Goal: Book appointment/travel/reservation

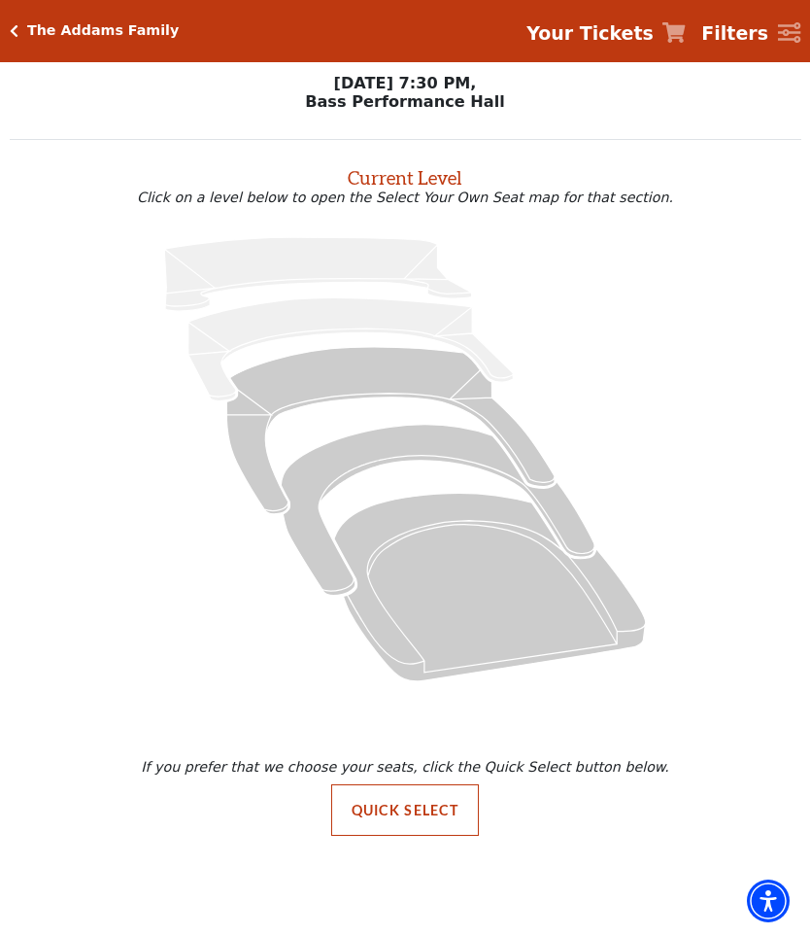
click at [376, 377] on icon "Mezzanine - Seats Available: 250" at bounding box center [389, 430] width 327 height 167
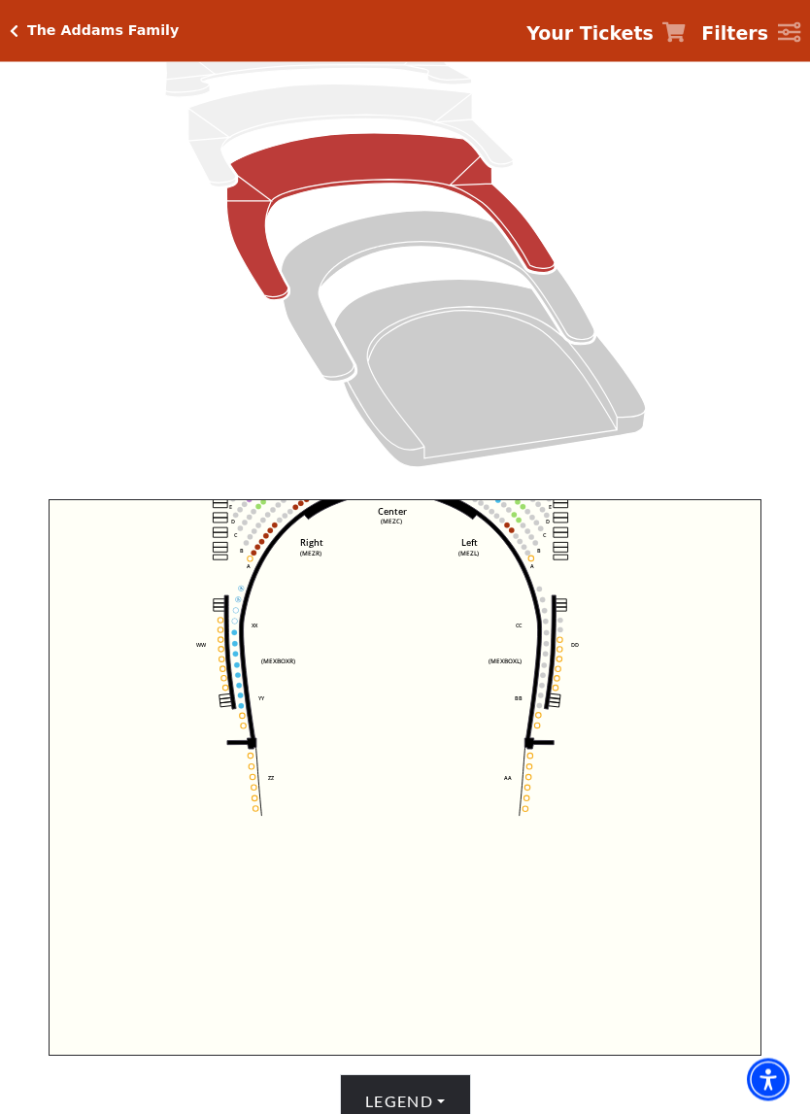
scroll to position [246, 0]
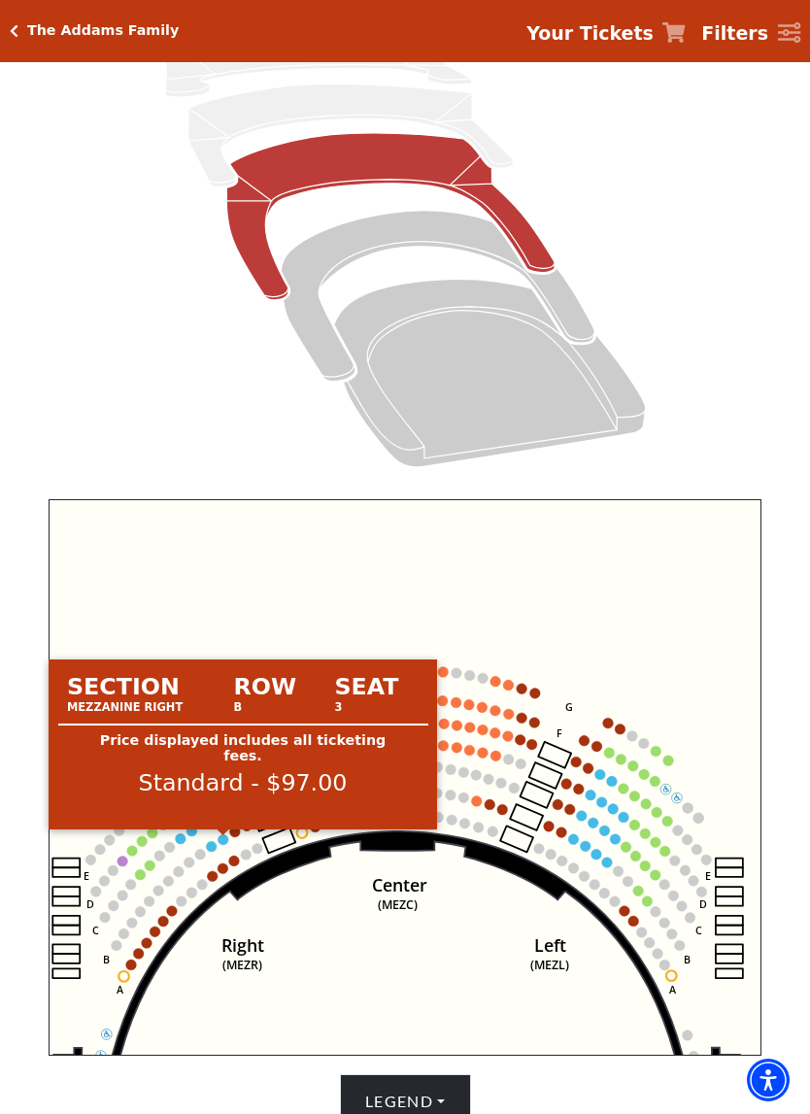
click at [226, 844] on circle at bounding box center [224, 840] width 11 height 11
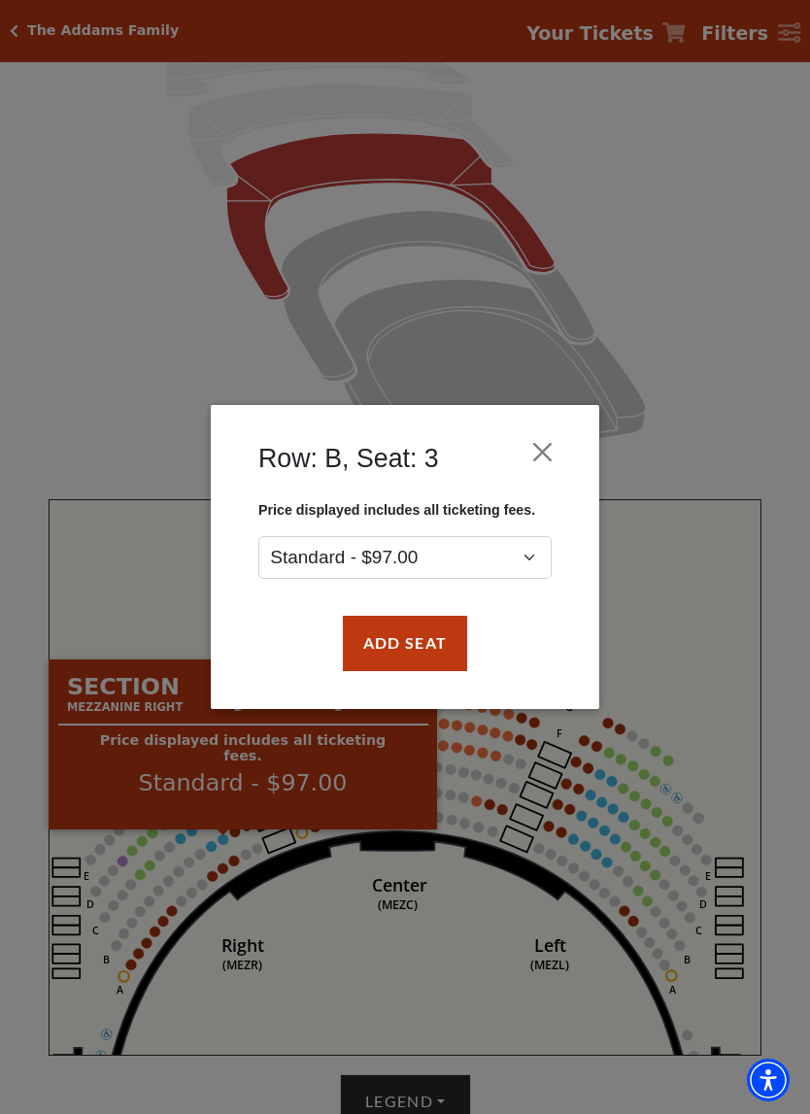
click at [352, 934] on div "Row: B, Seat: 3 Price displayed includes all ticketing fees. Standard - $97.00 …" at bounding box center [405, 557] width 810 height 1114
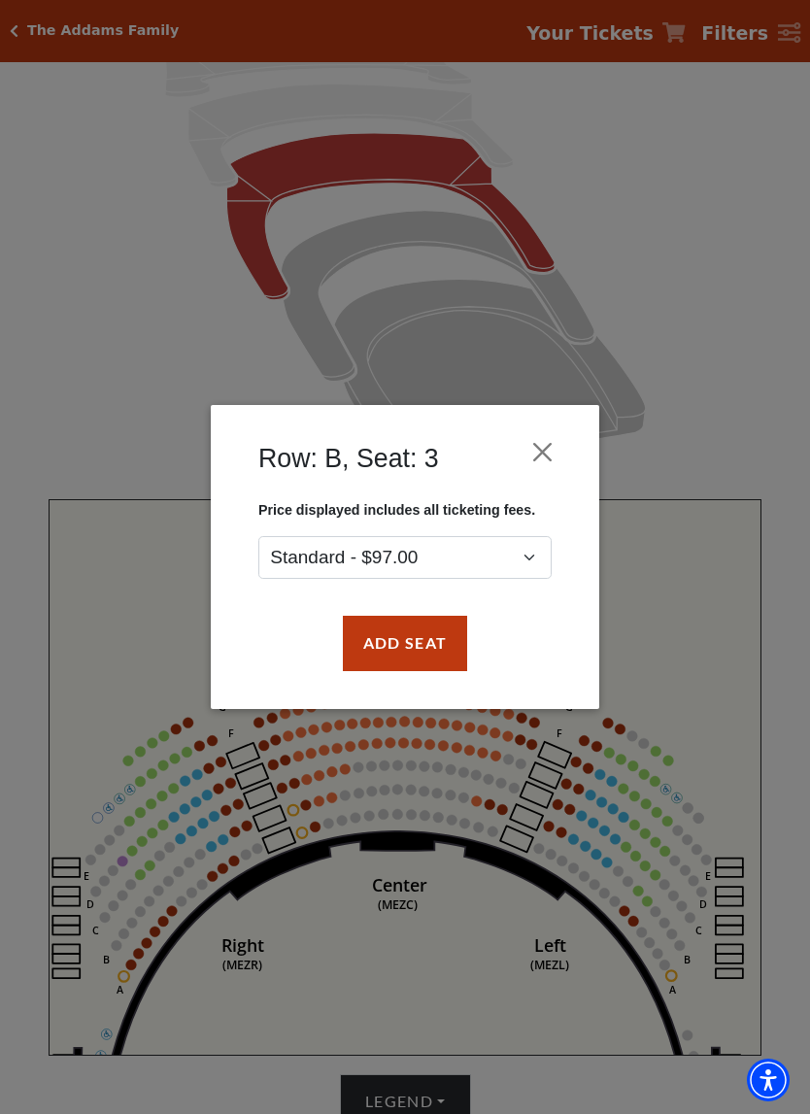
click at [547, 450] on button "Close" at bounding box center [543, 452] width 37 height 37
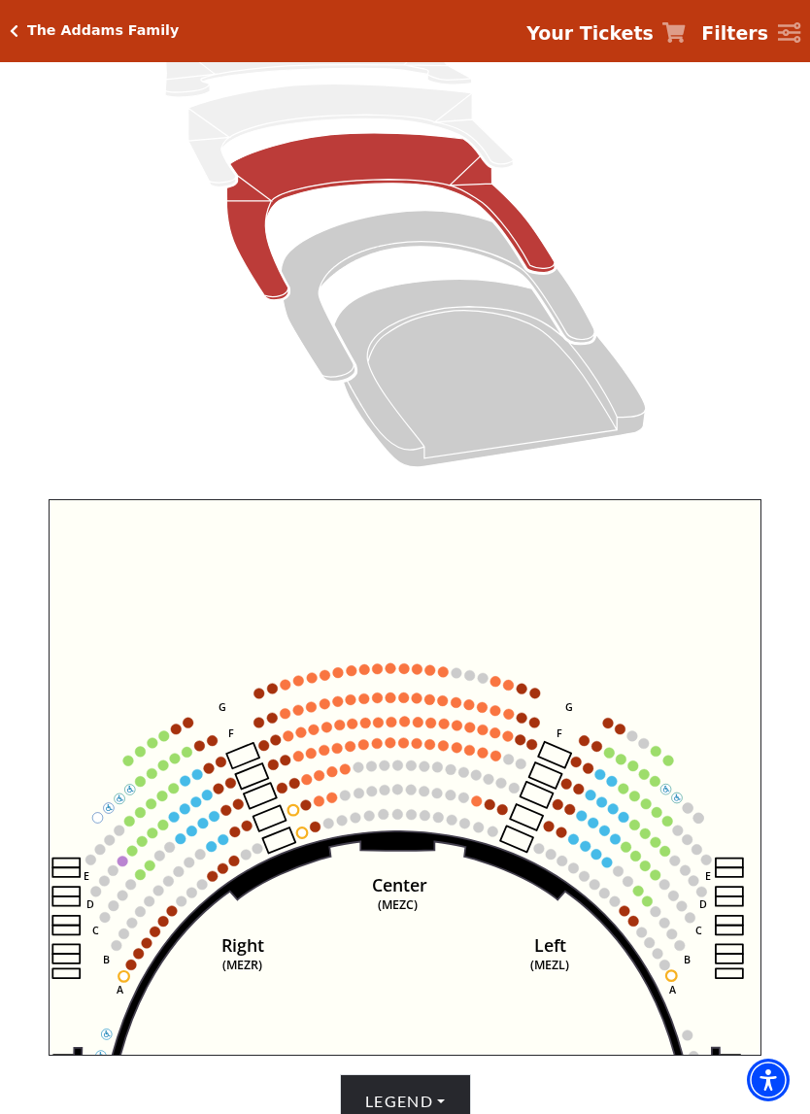
click at [287, 788] on use "Seat Selected" at bounding box center [283, 788] width 12 height 12
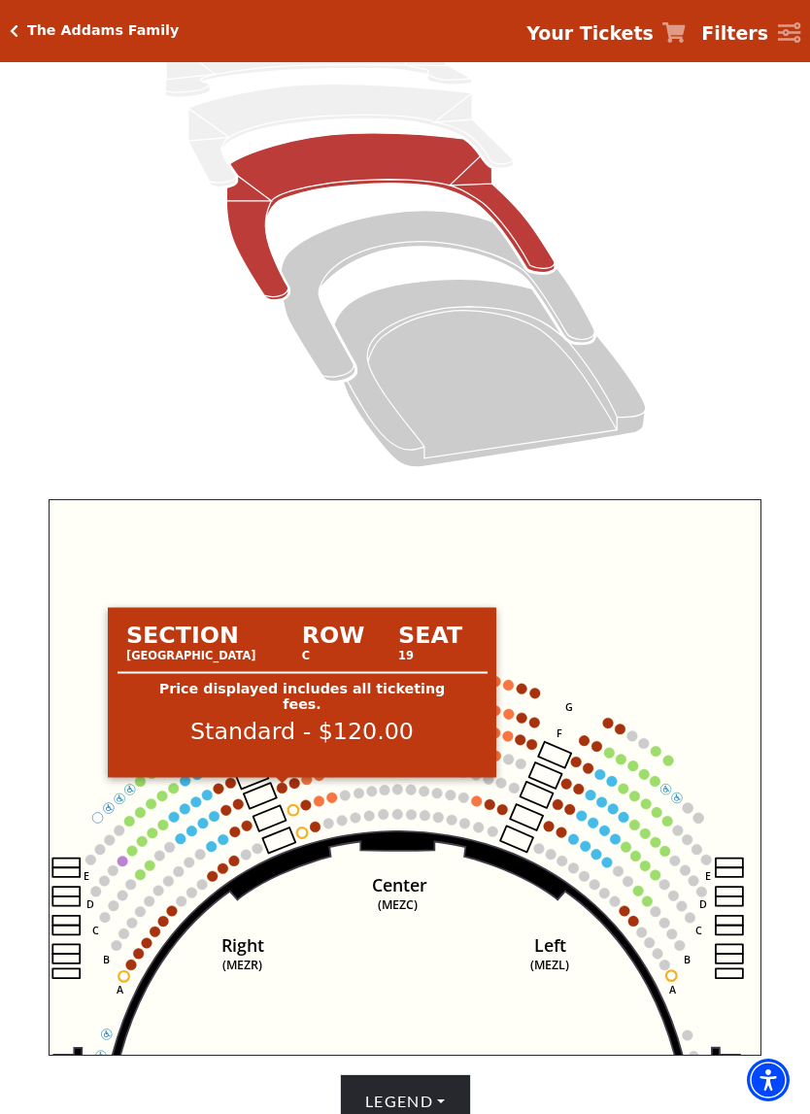
click at [284, 793] on circle at bounding box center [282, 788] width 11 height 11
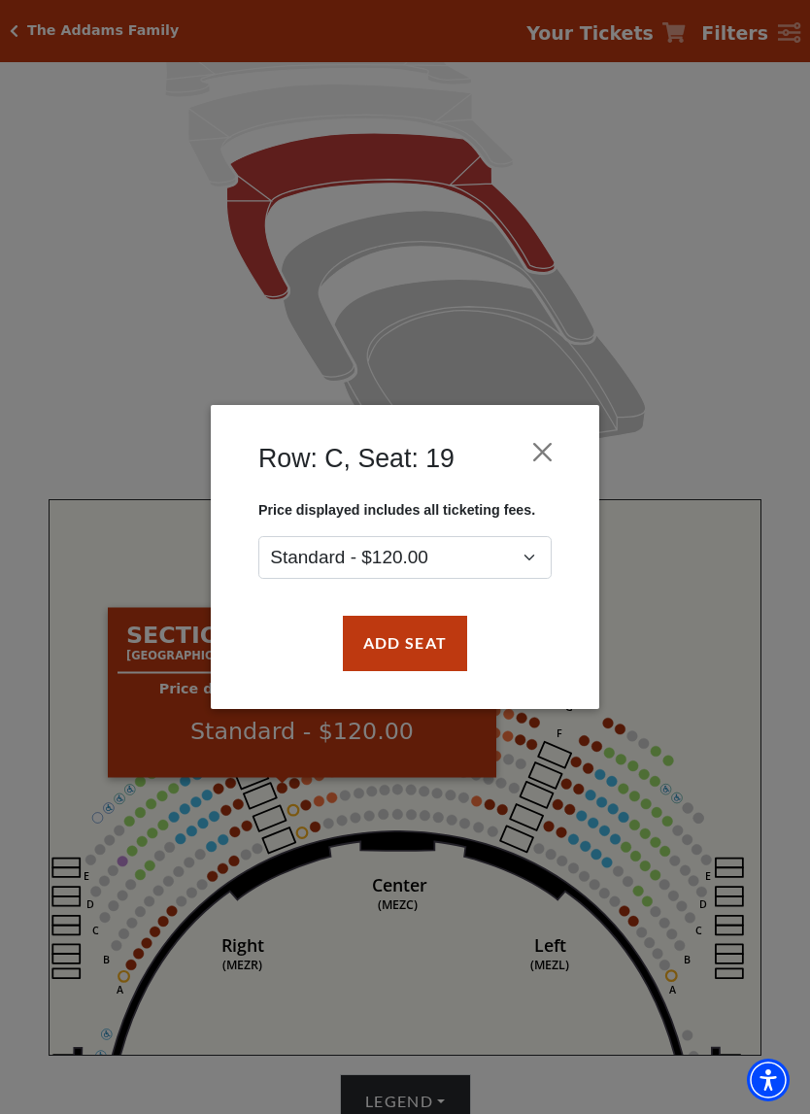
click at [556, 456] on button "Close" at bounding box center [543, 452] width 37 height 37
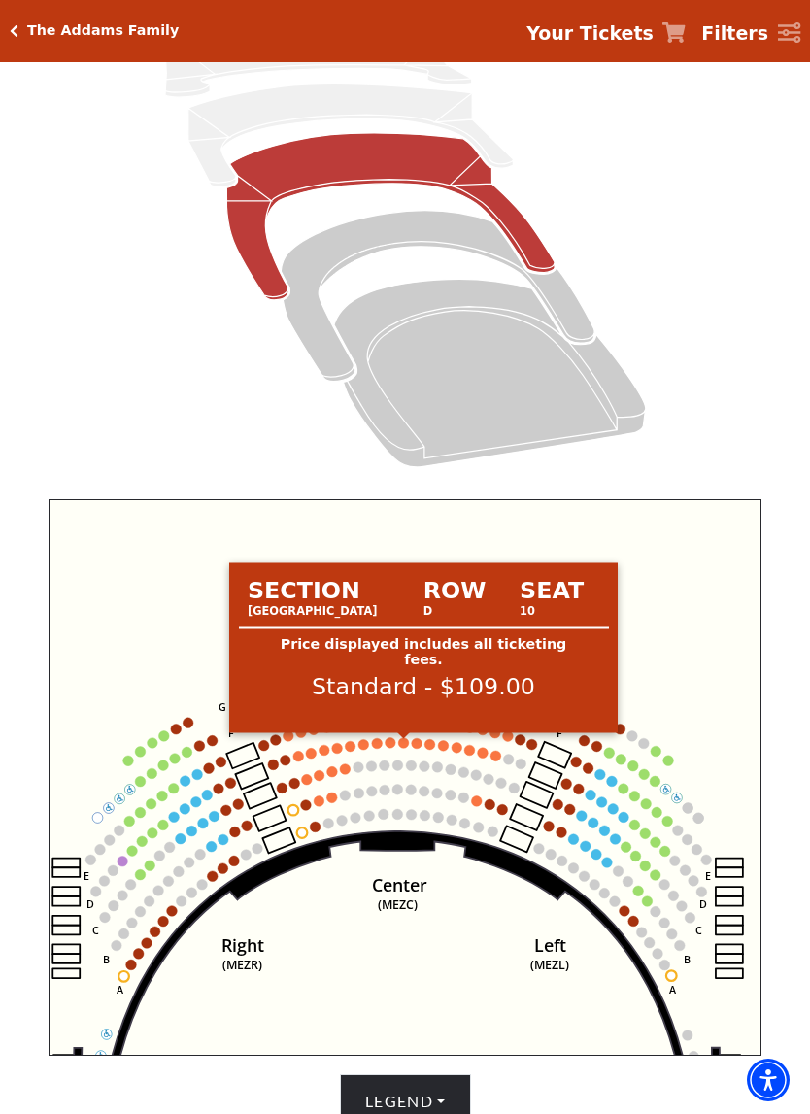
click at [403, 747] on circle at bounding box center [403, 743] width 11 height 11
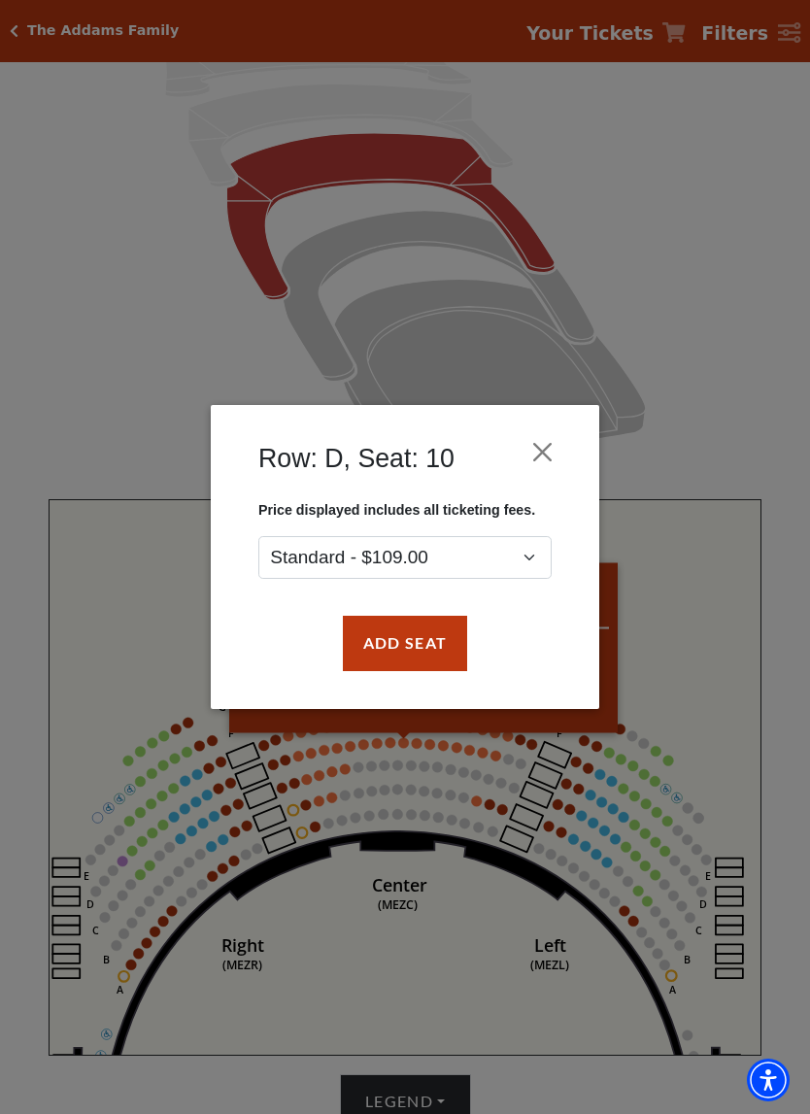
click at [546, 453] on button "Close" at bounding box center [543, 452] width 37 height 37
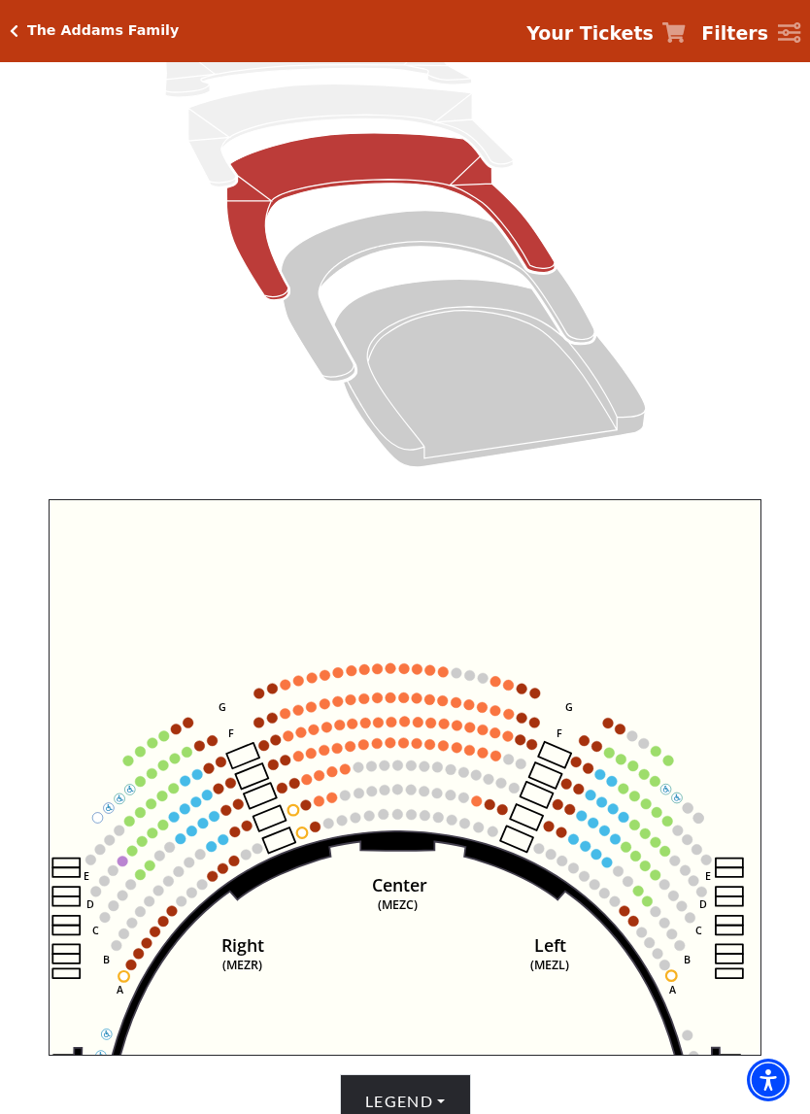
click at [330, 804] on circle at bounding box center [332, 798] width 11 height 11
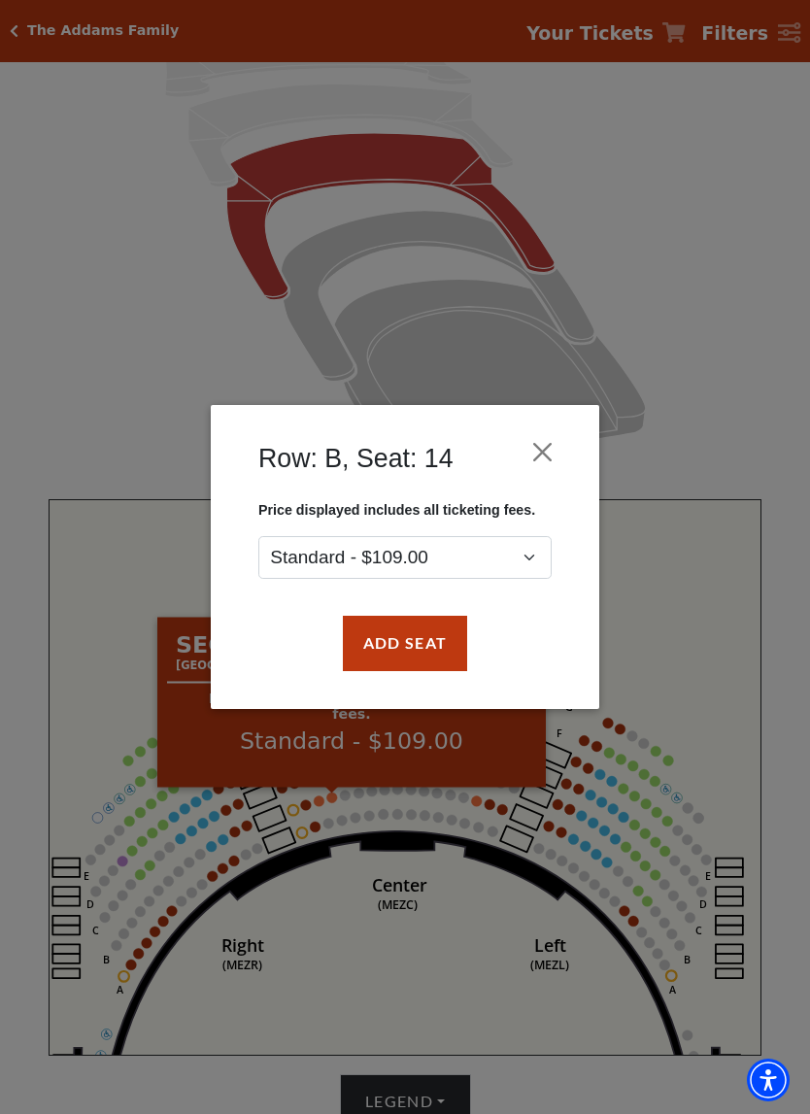
click at [546, 467] on button "Close" at bounding box center [543, 452] width 37 height 37
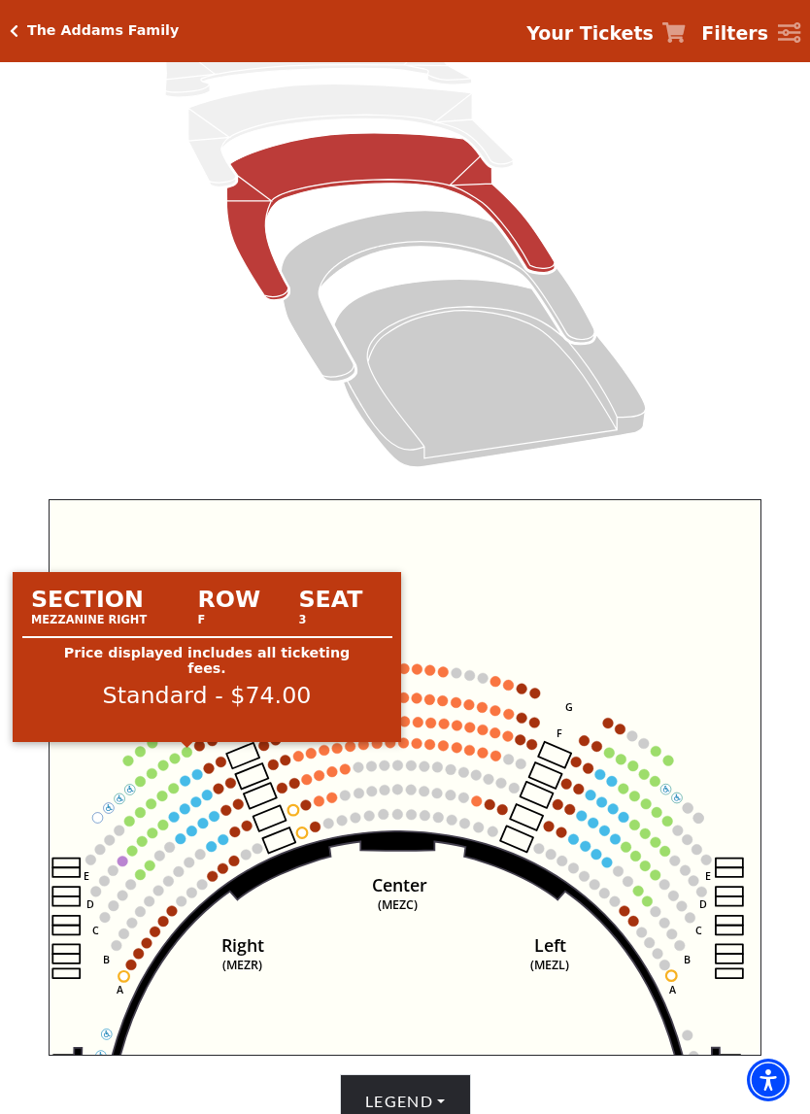
click at [189, 757] on circle at bounding box center [187, 752] width 11 height 11
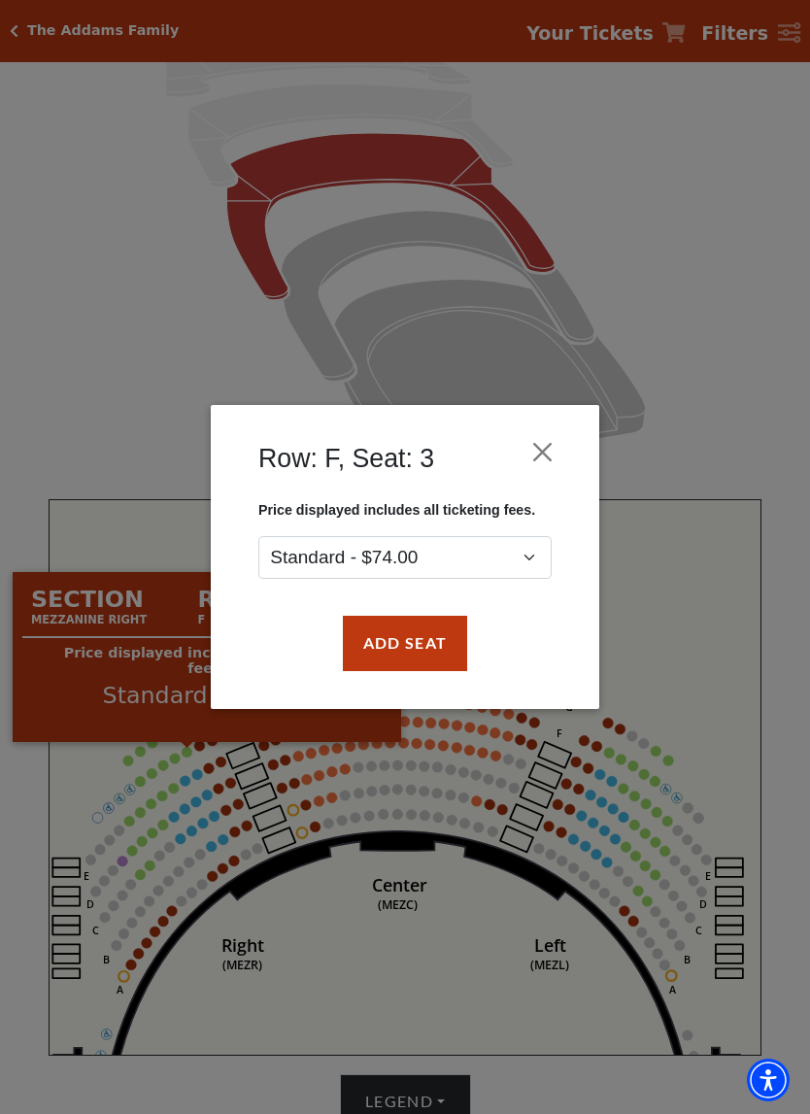
click at [565, 428] on div "Row: F, Seat: 3" at bounding box center [405, 464] width 330 height 78
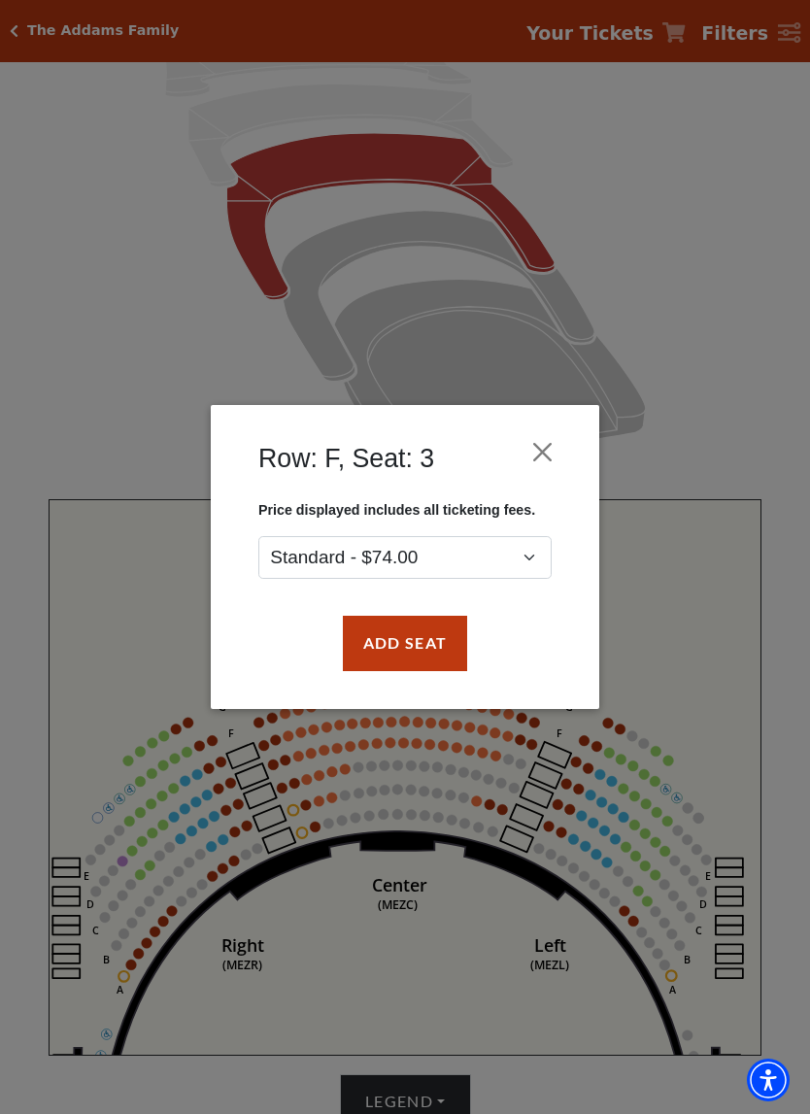
click at [124, 864] on div "Row: F, Seat: 3 Price displayed includes all ticketing fees. Standard - $74.00 …" at bounding box center [405, 557] width 810 height 1114
click at [546, 446] on button "Close" at bounding box center [543, 452] width 37 height 37
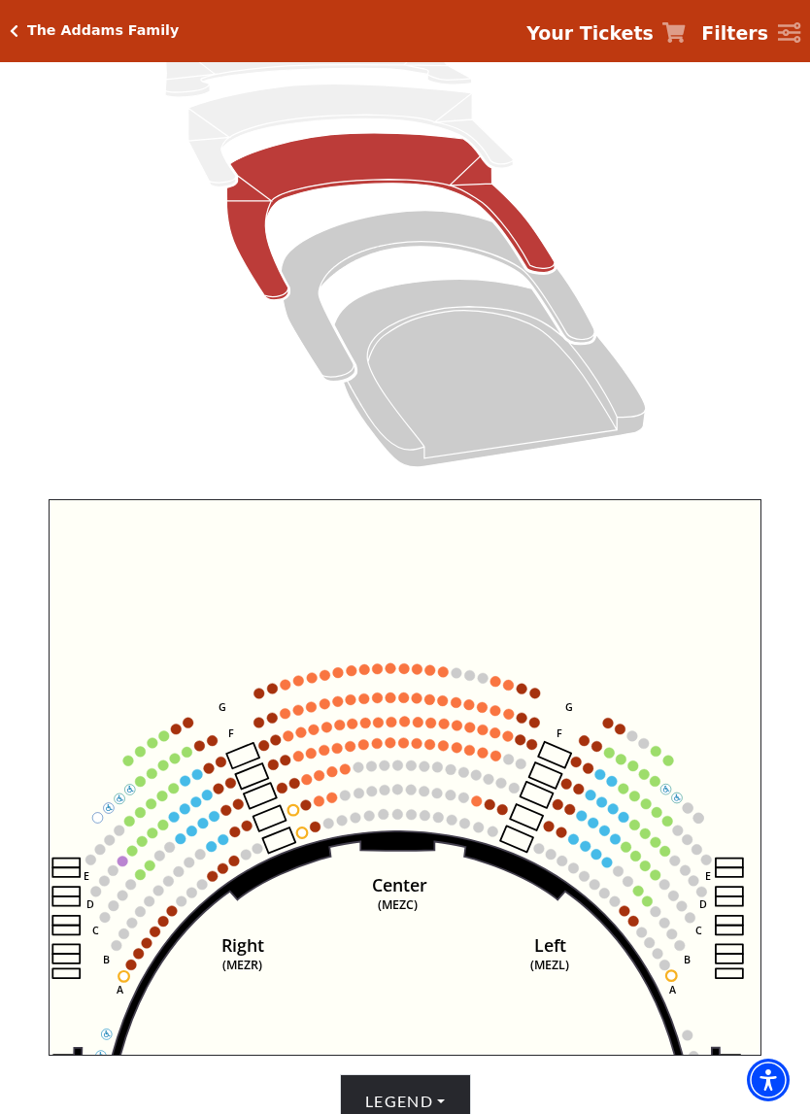
click at [125, 864] on circle at bounding box center [123, 861] width 11 height 11
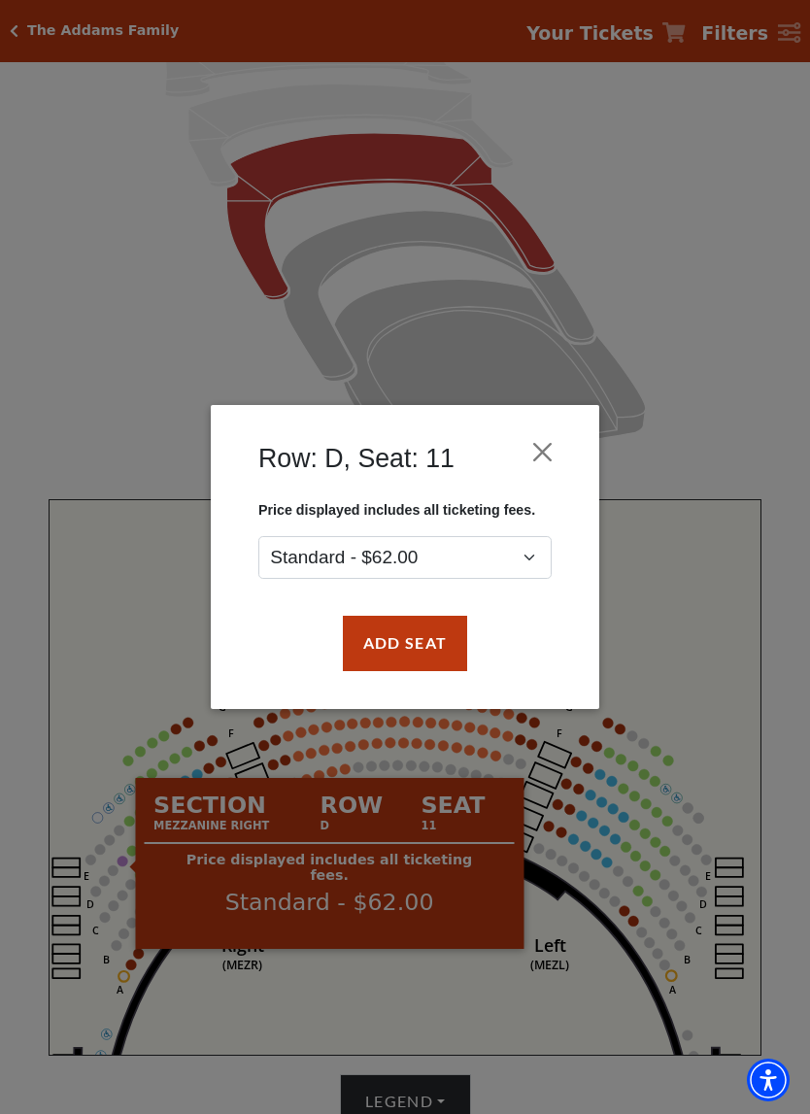
click at [565, 432] on div "Row: D, Seat: 11" at bounding box center [405, 464] width 330 height 78
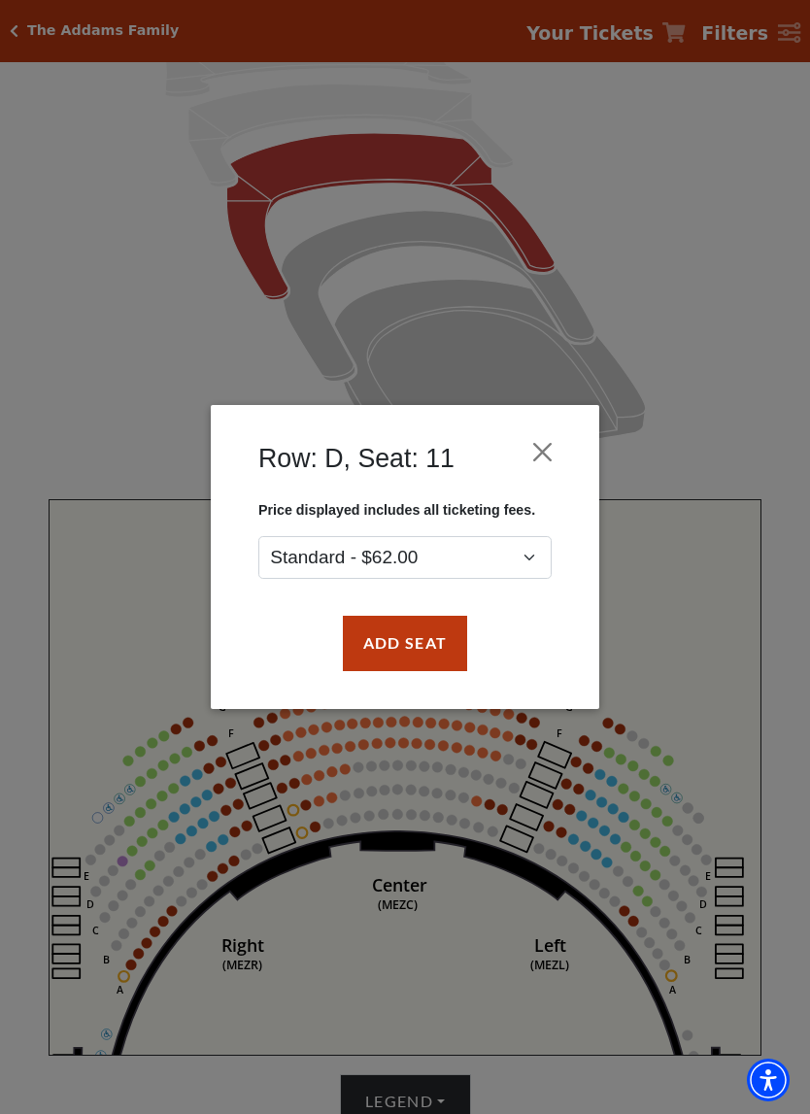
click at [567, 429] on div "Row: D, Seat: 11" at bounding box center [405, 464] width 330 height 78
click at [548, 452] on button "Close" at bounding box center [543, 452] width 37 height 37
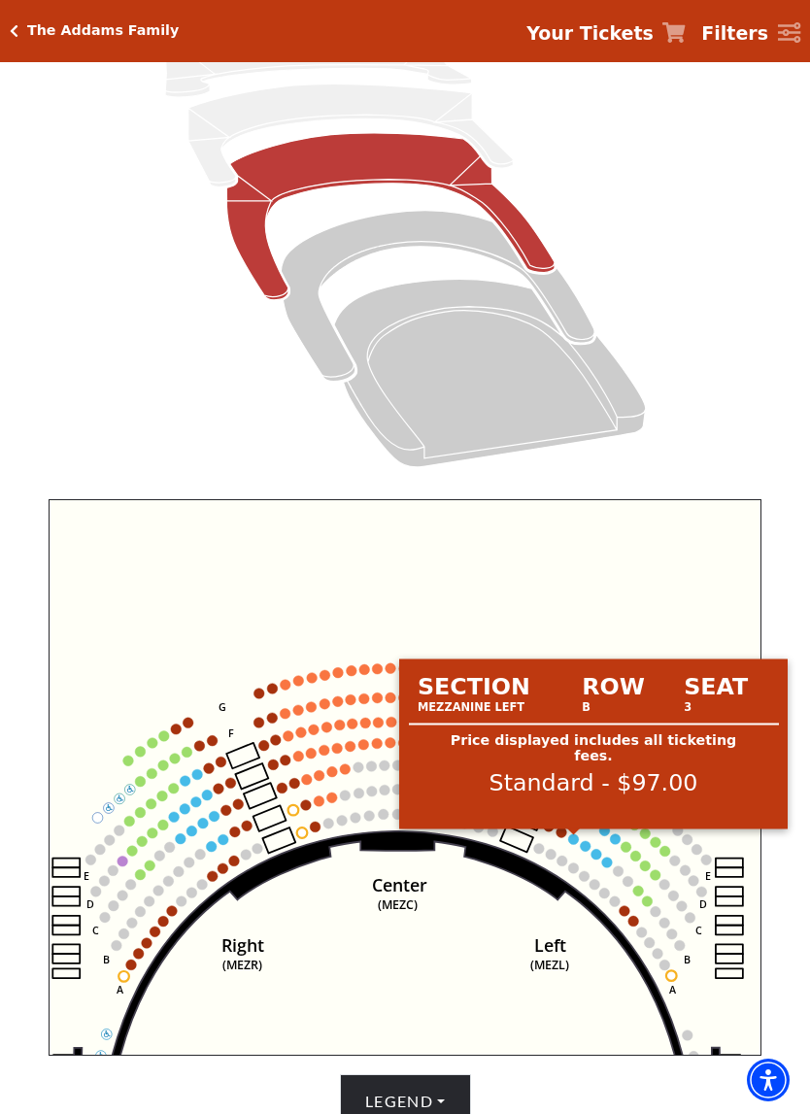
click at [577, 842] on circle at bounding box center [573, 840] width 11 height 11
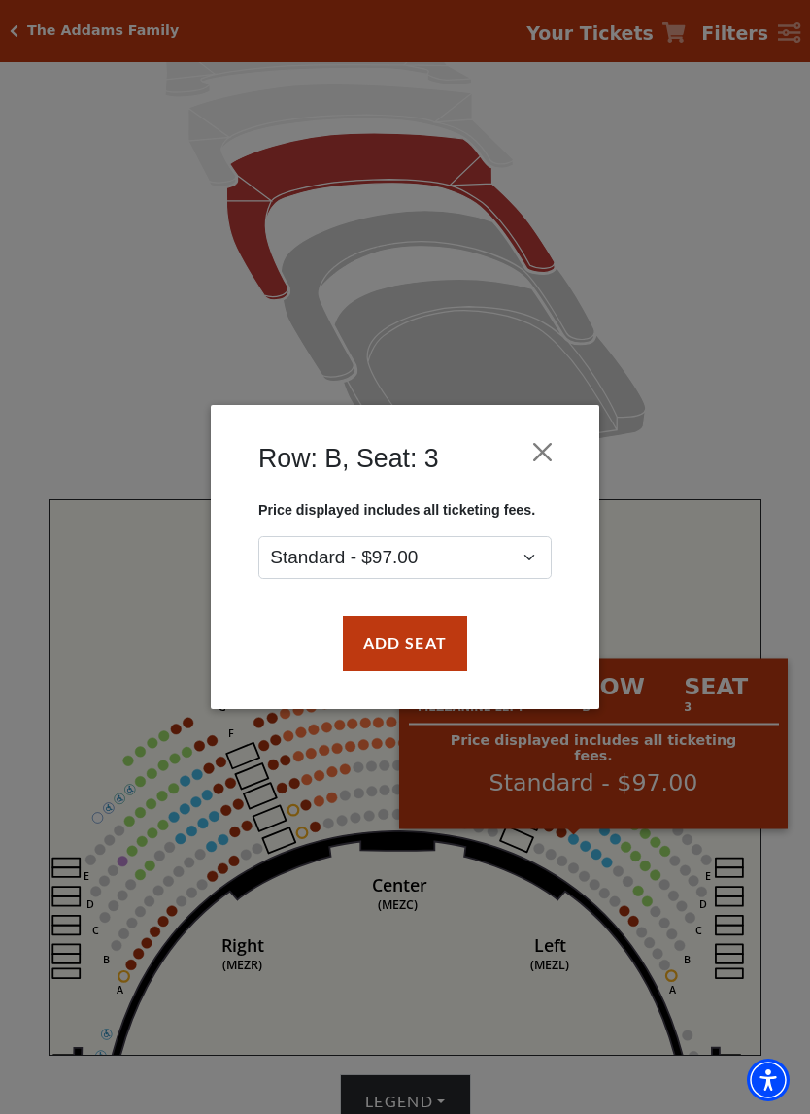
click at [552, 465] on button "Close" at bounding box center [543, 452] width 37 height 37
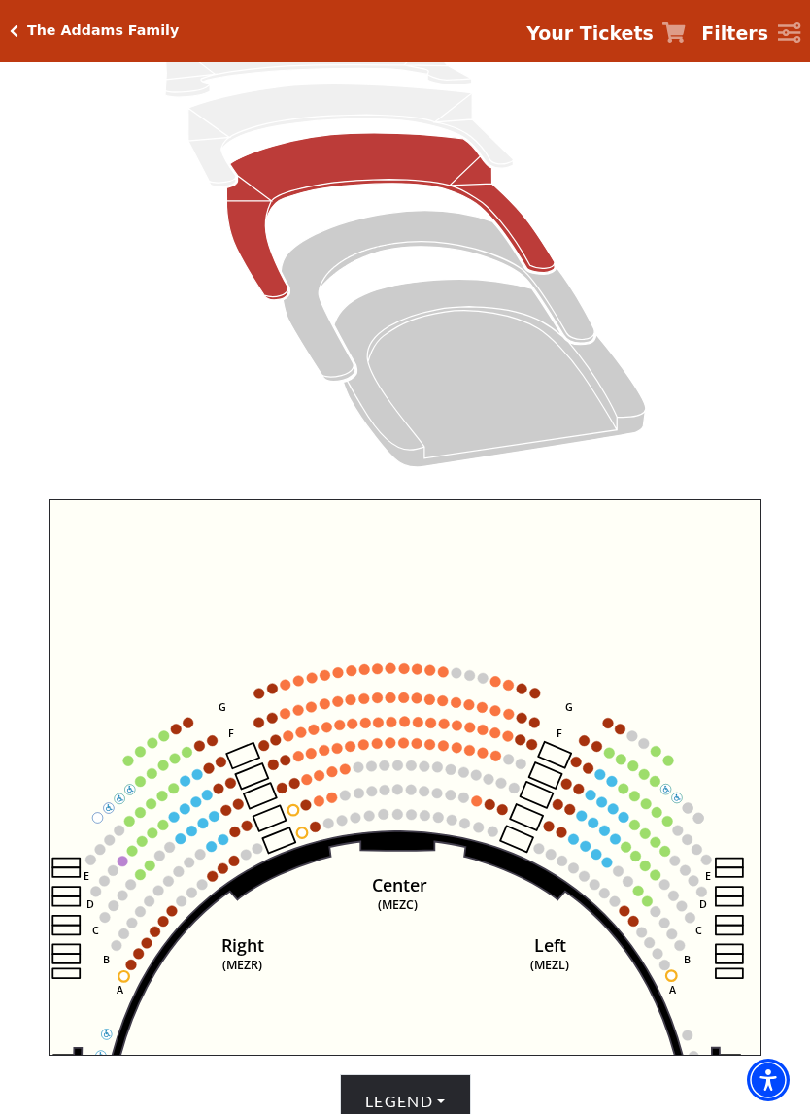
click at [336, 802] on circle at bounding box center [332, 798] width 11 height 11
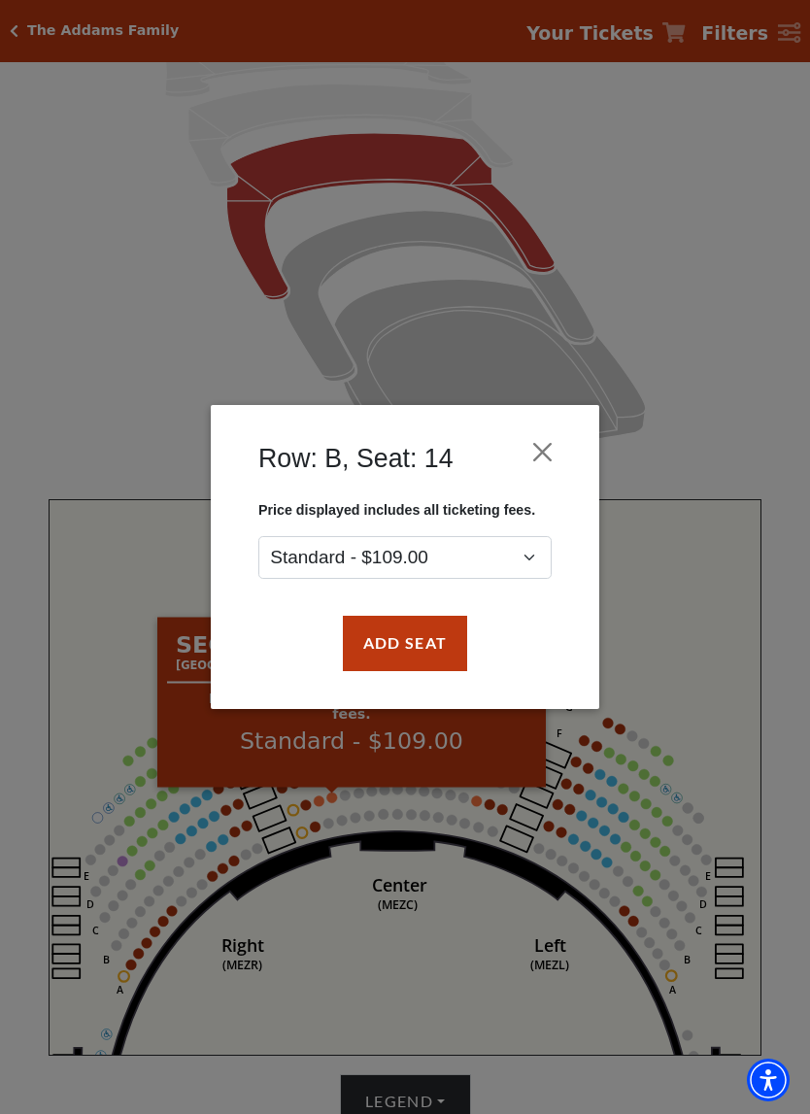
click at [547, 463] on button "Close" at bounding box center [543, 452] width 37 height 37
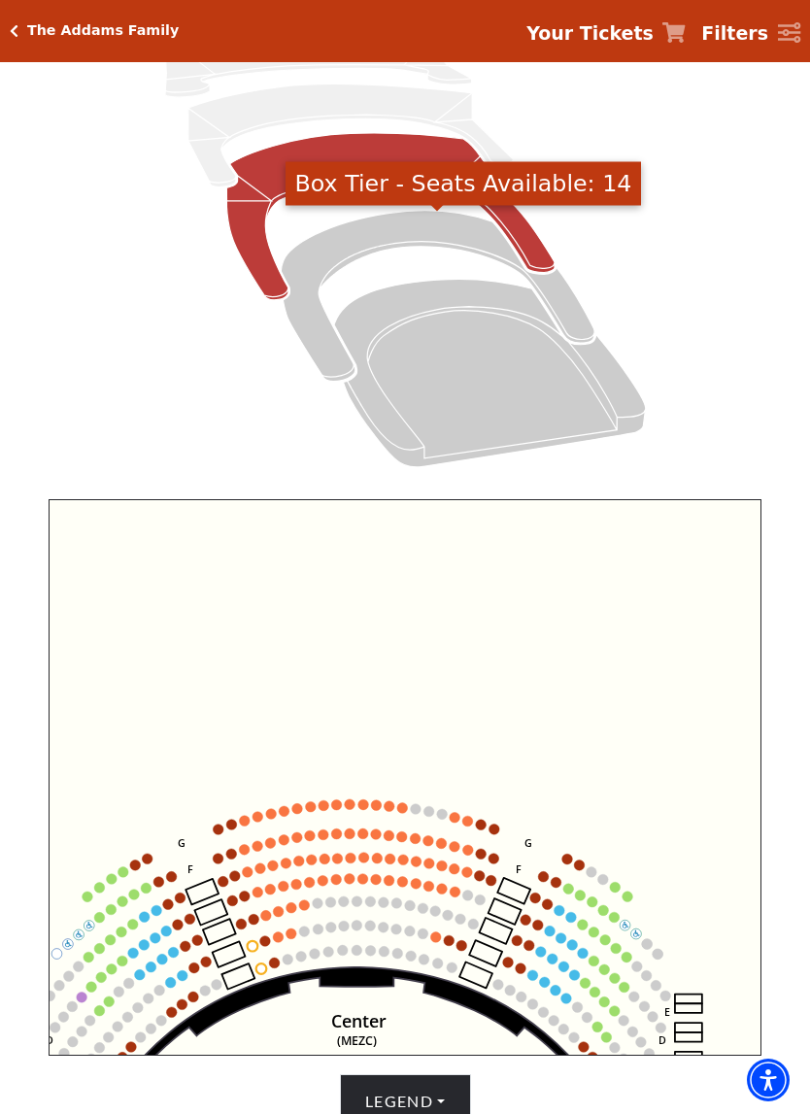
click at [388, 250] on icon "Box Tier - Seats Available: 14" at bounding box center [438, 296] width 314 height 171
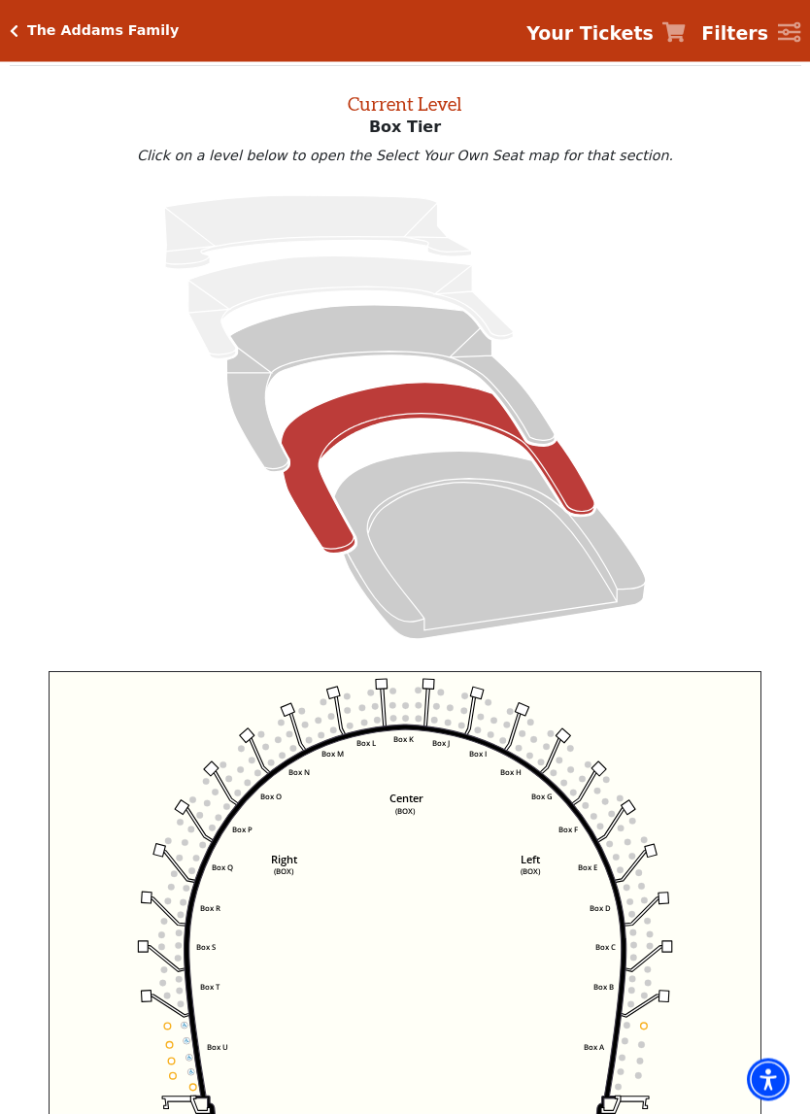
scroll to position [74, 0]
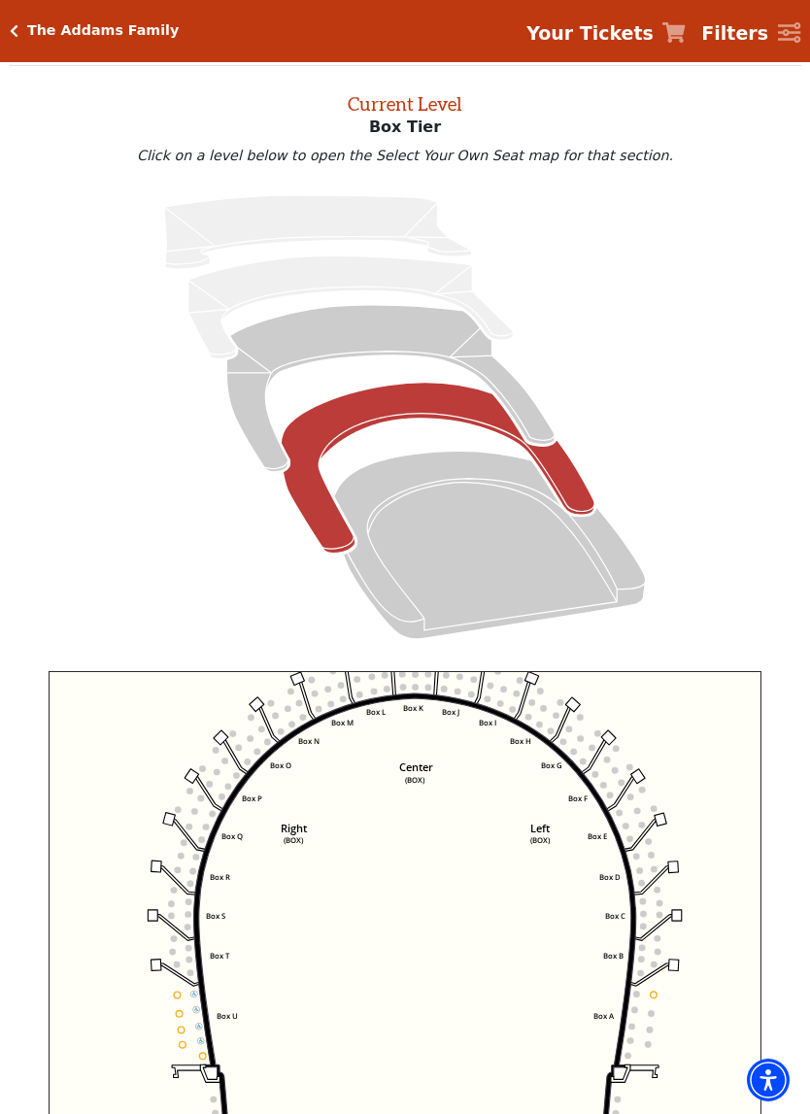
click at [431, 478] on icon "Orchestra / Parterre Circle - Seats Available: 189" at bounding box center [490, 546] width 312 height 188
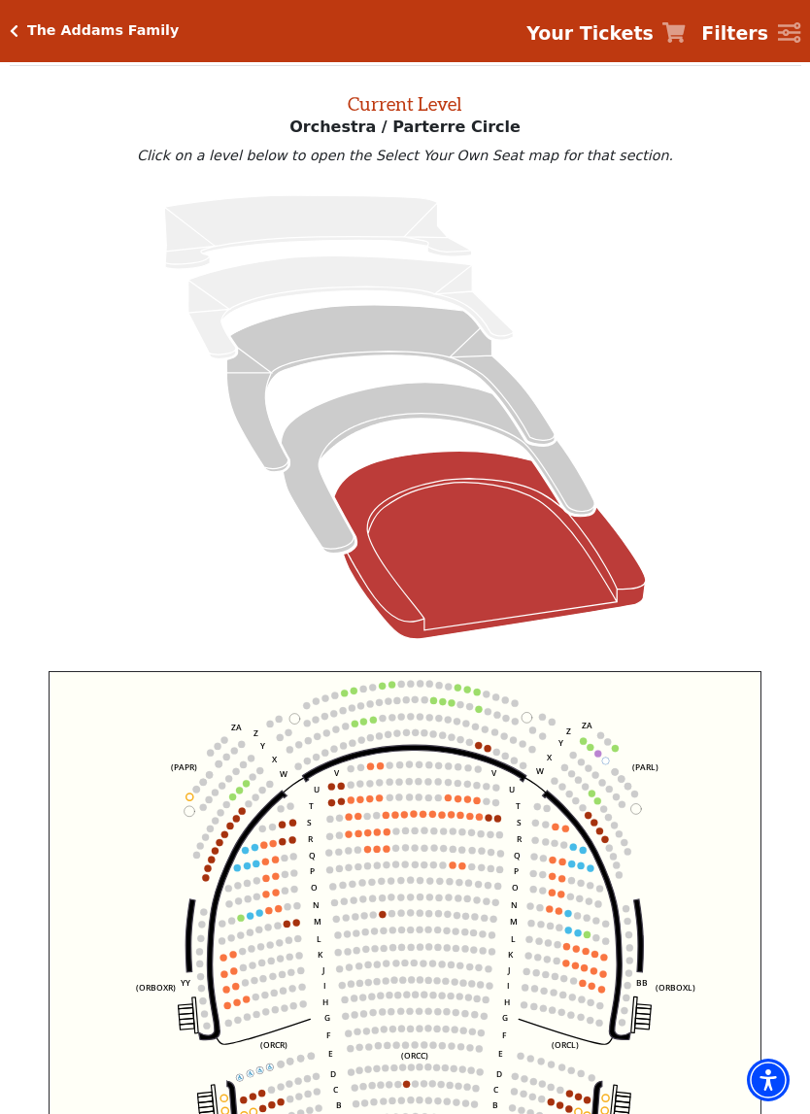
click at [383, 722] on circle at bounding box center [383, 718] width 7 height 7
click at [372, 724] on circle at bounding box center [373, 720] width 7 height 7
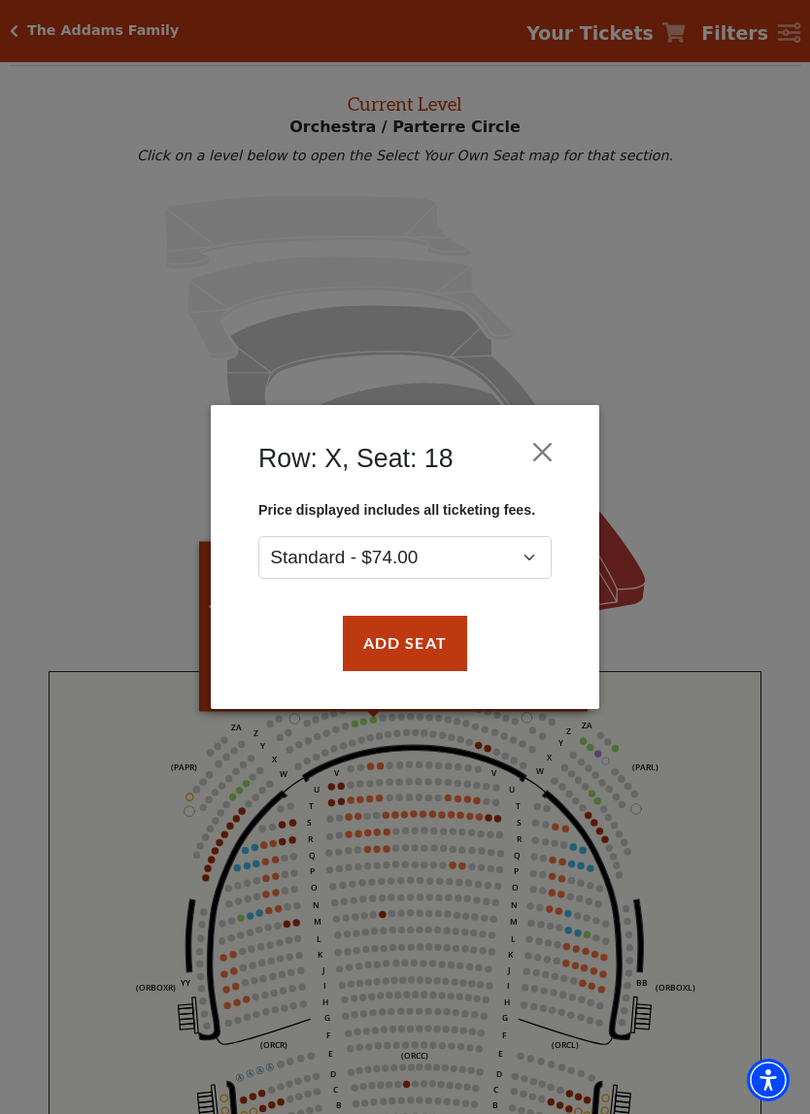
click at [558, 446] on button "Close" at bounding box center [543, 452] width 37 height 37
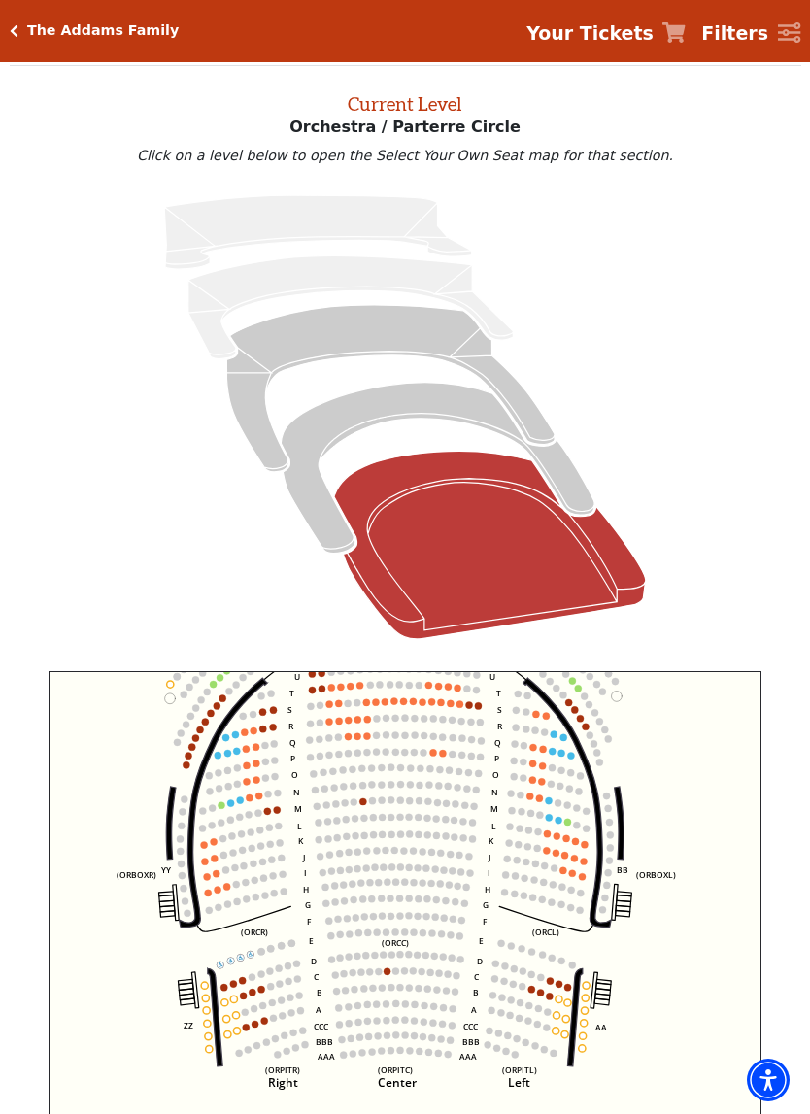
click at [463, 841] on circle at bounding box center [464, 838] width 7 height 7
click at [452, 758] on circle at bounding box center [452, 754] width 7 height 7
click at [453, 758] on circle at bounding box center [452, 754] width 7 height 7
click at [451, 757] on circle at bounding box center [452, 754] width 7 height 7
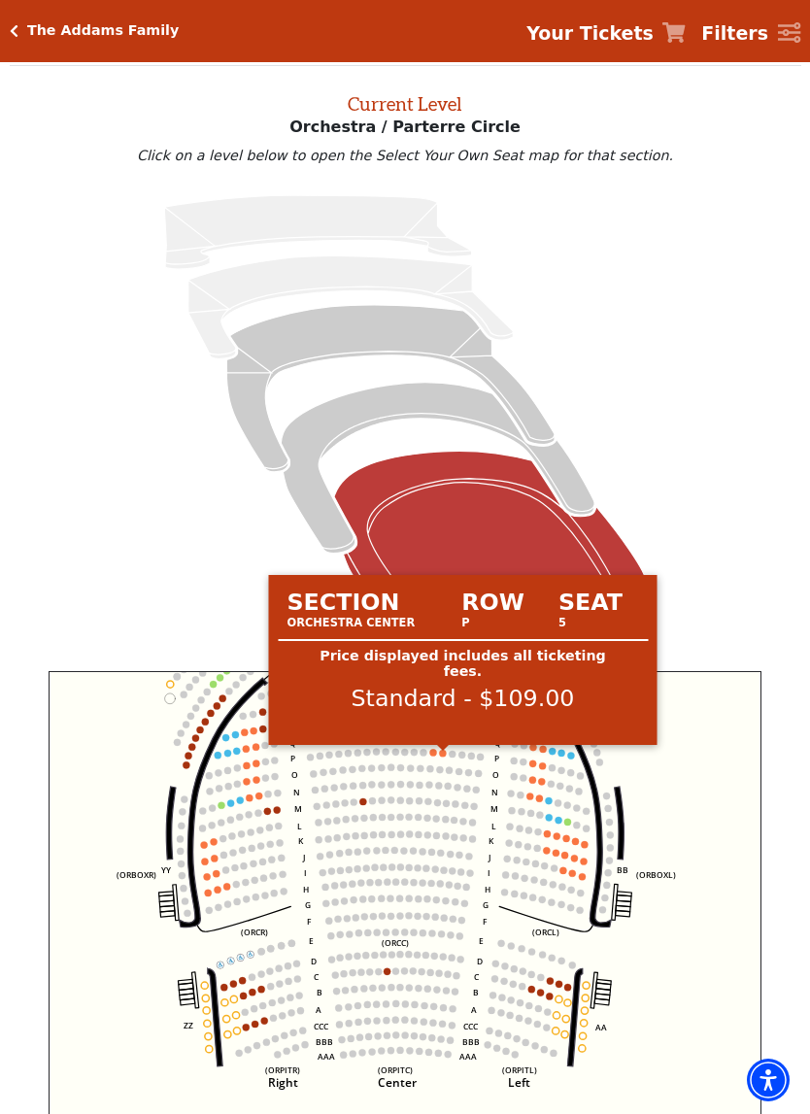
click at [444, 756] on circle at bounding box center [442, 753] width 7 height 7
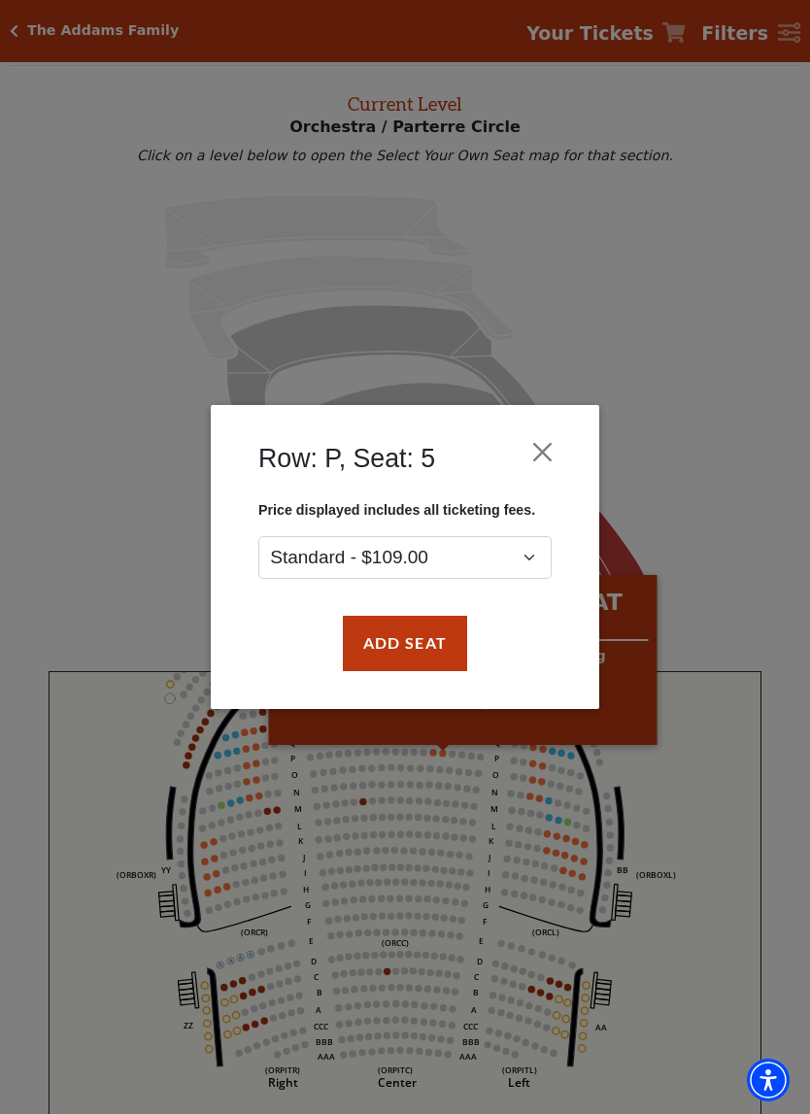
click at [551, 442] on button "Close" at bounding box center [543, 452] width 37 height 37
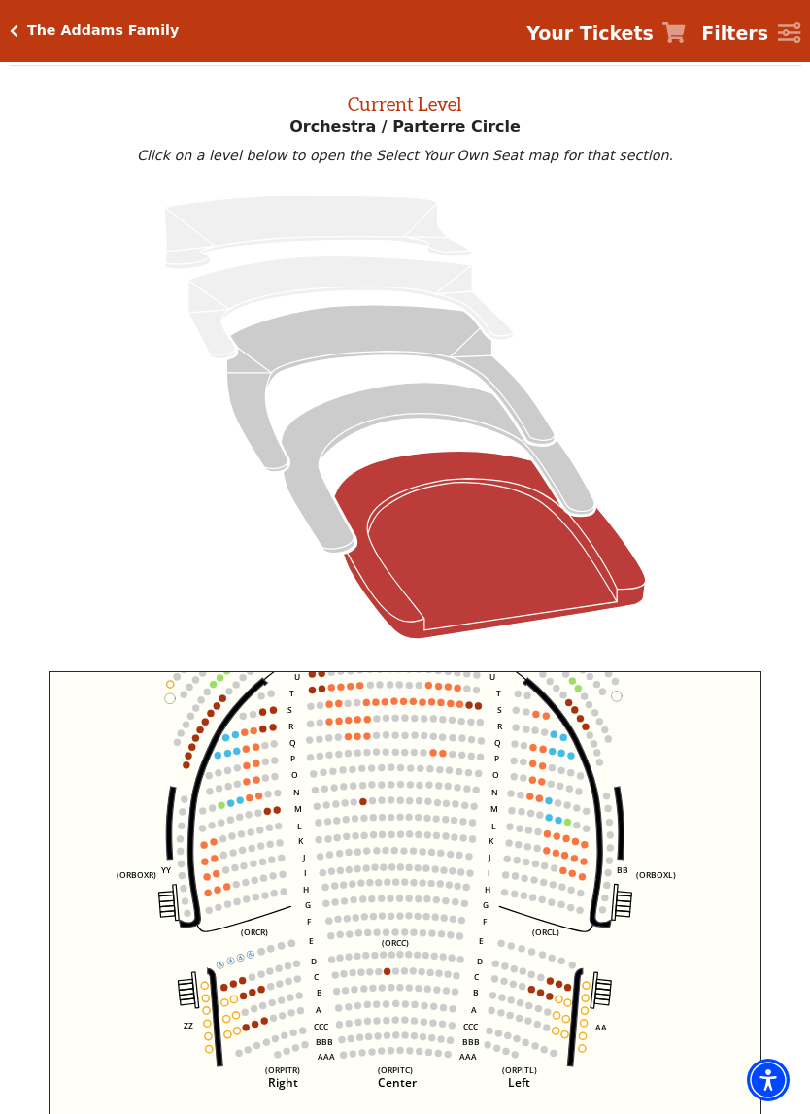
click at [402, 342] on icon "Mezzanine - Seats Available: 250" at bounding box center [389, 388] width 327 height 167
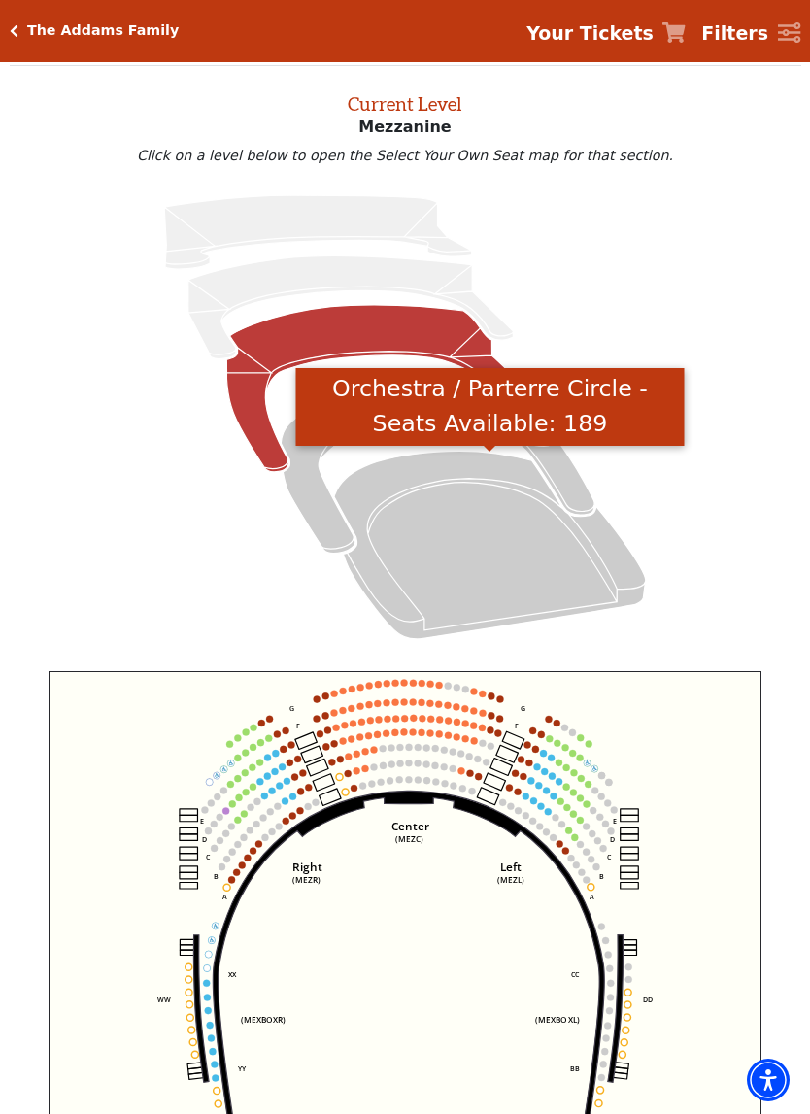
click at [501, 530] on icon "Orchestra / Parterre Circle - Seats Available: 189" at bounding box center [490, 546] width 312 height 188
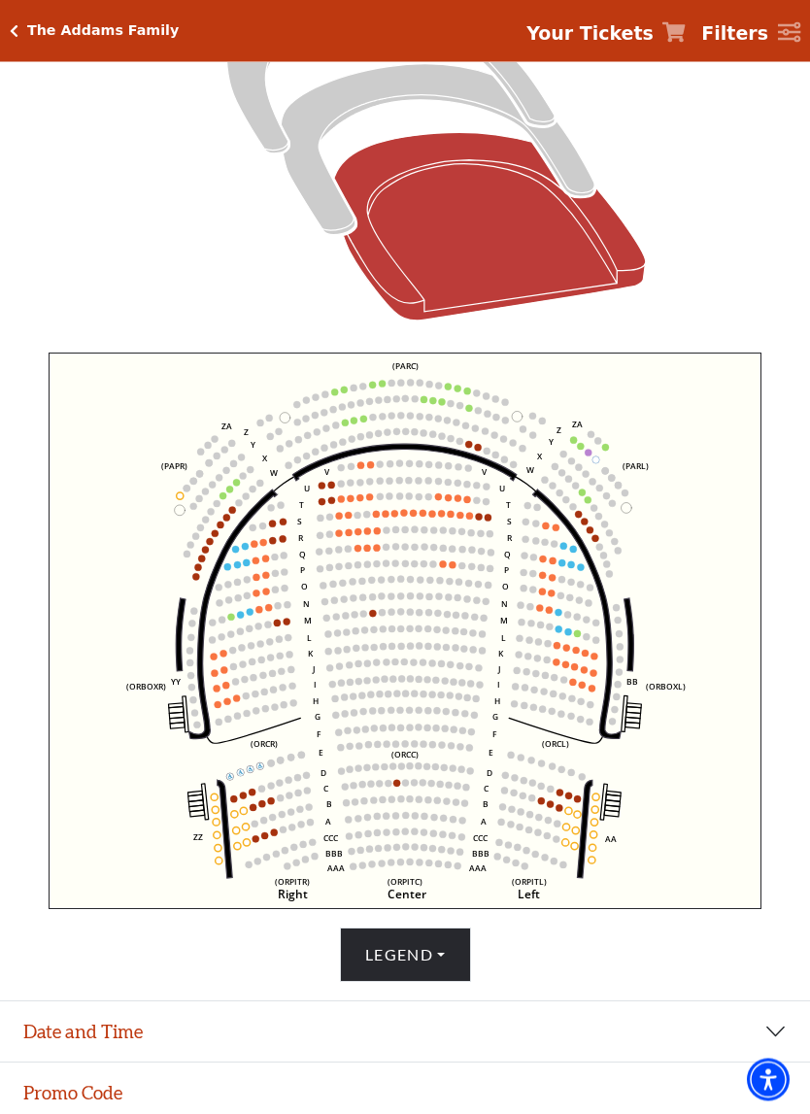
scroll to position [393, 0]
click at [561, 633] on circle at bounding box center [559, 629] width 7 height 7
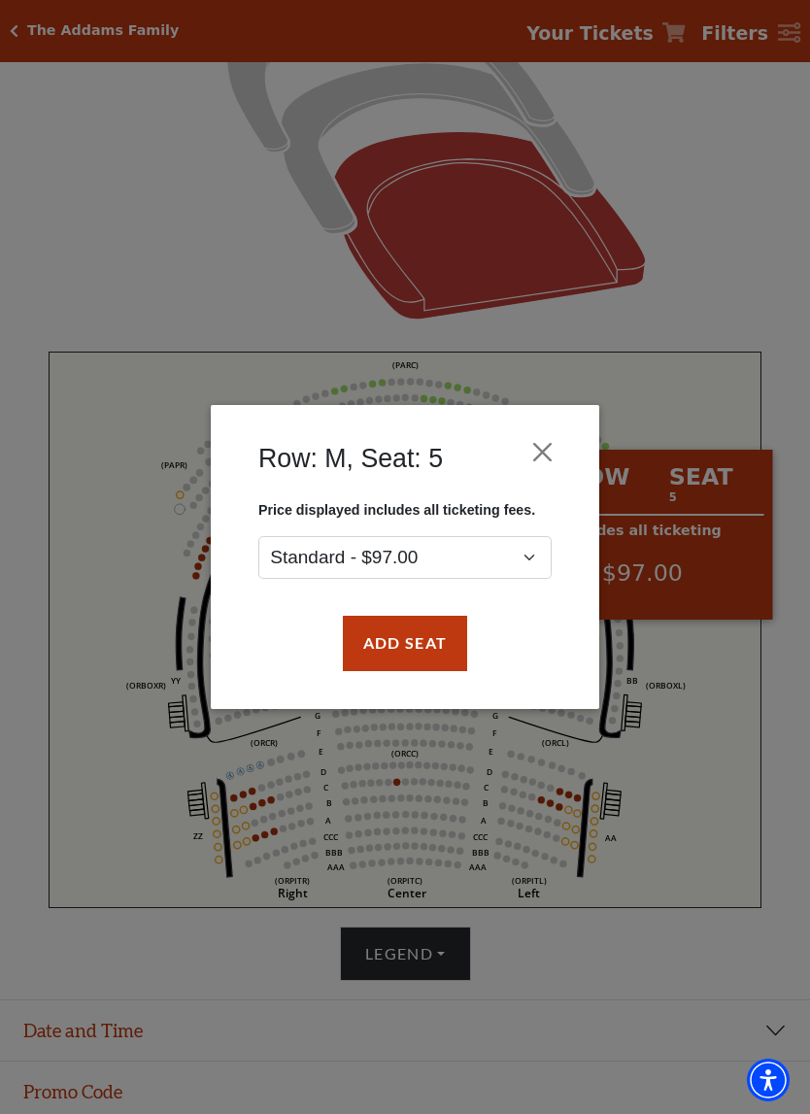
click at [558, 440] on button "Close" at bounding box center [543, 452] width 37 height 37
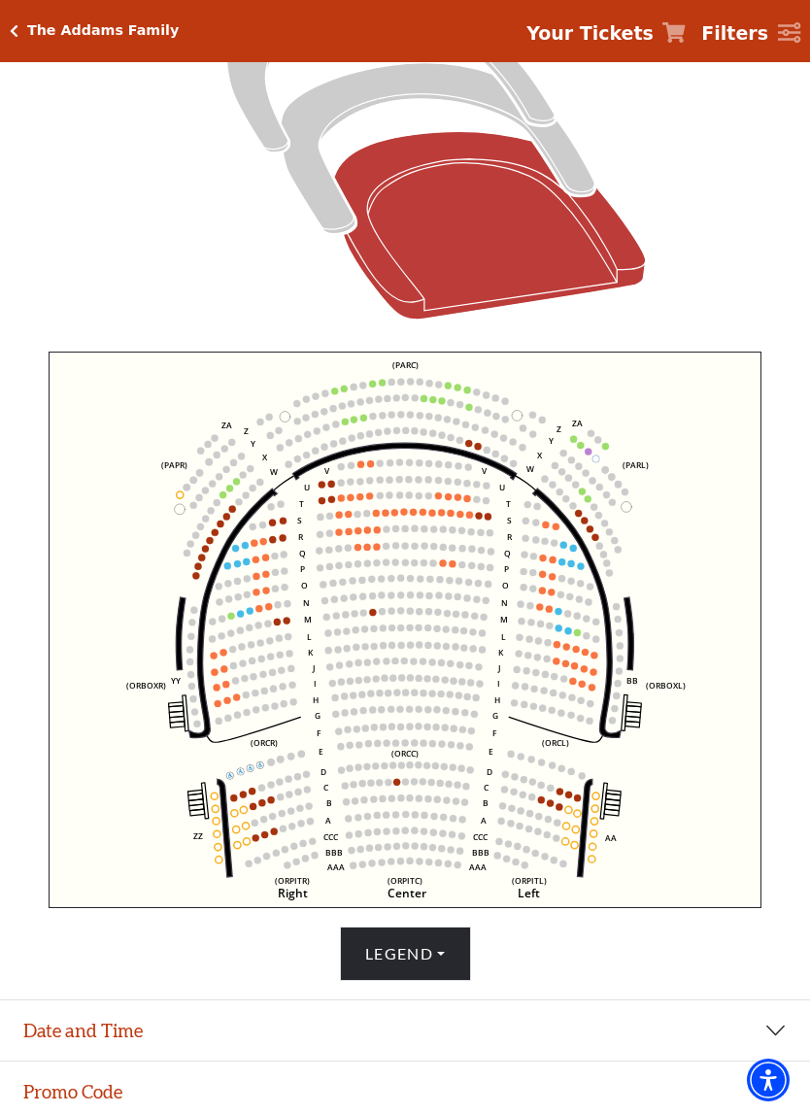
click at [540, 789] on circle at bounding box center [541, 785] width 7 height 7
click at [540, 803] on circle at bounding box center [541, 800] width 7 height 7
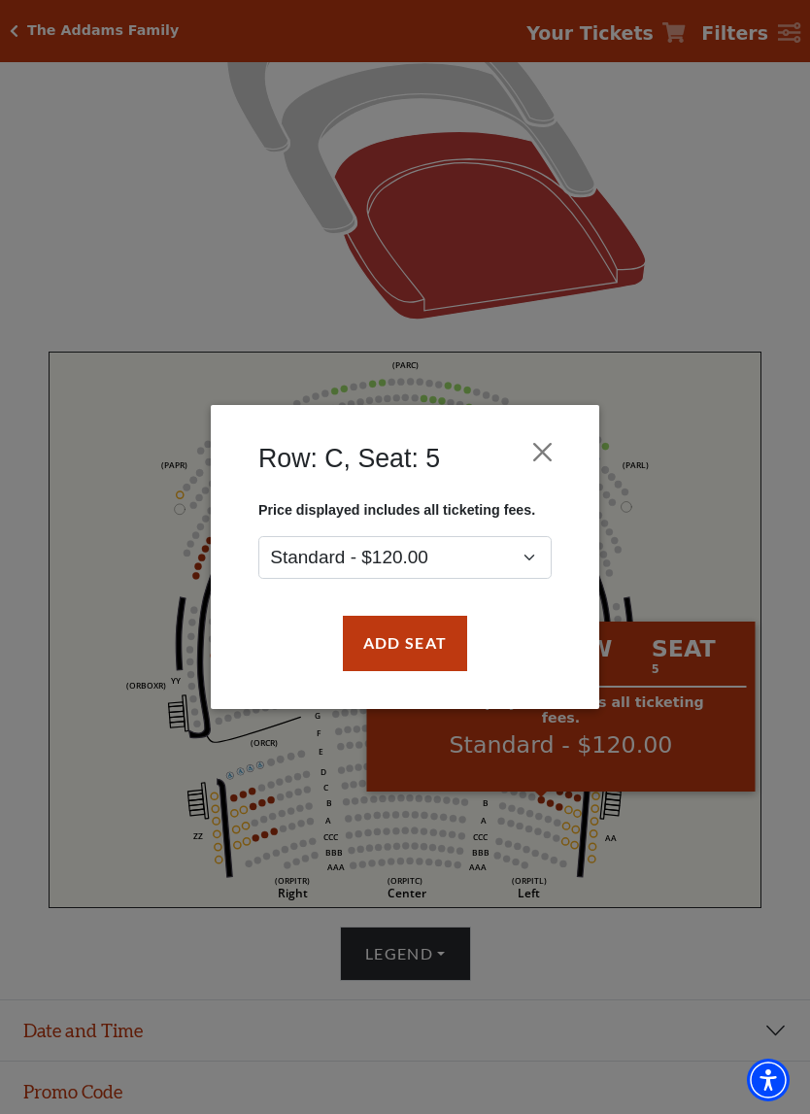
click at [551, 448] on button "Close" at bounding box center [543, 452] width 37 height 37
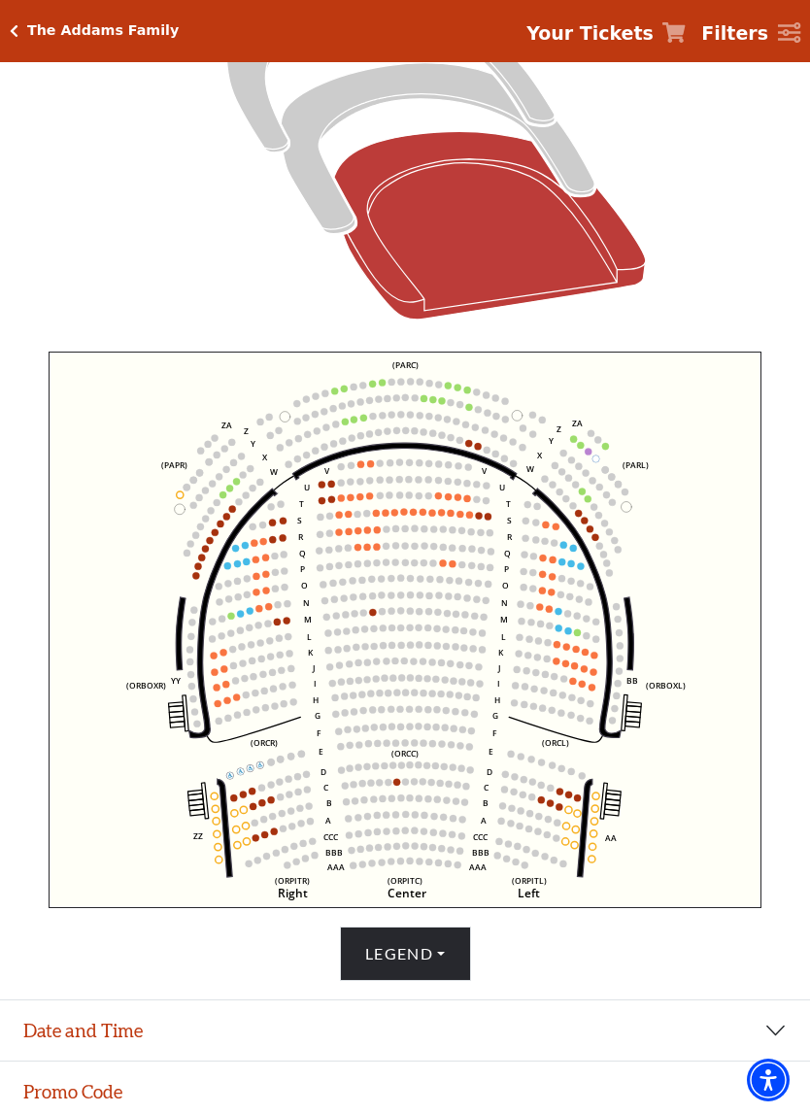
click at [436, 550] on circle at bounding box center [433, 546] width 7 height 7
click at [454, 565] on circle at bounding box center [452, 564] width 7 height 7
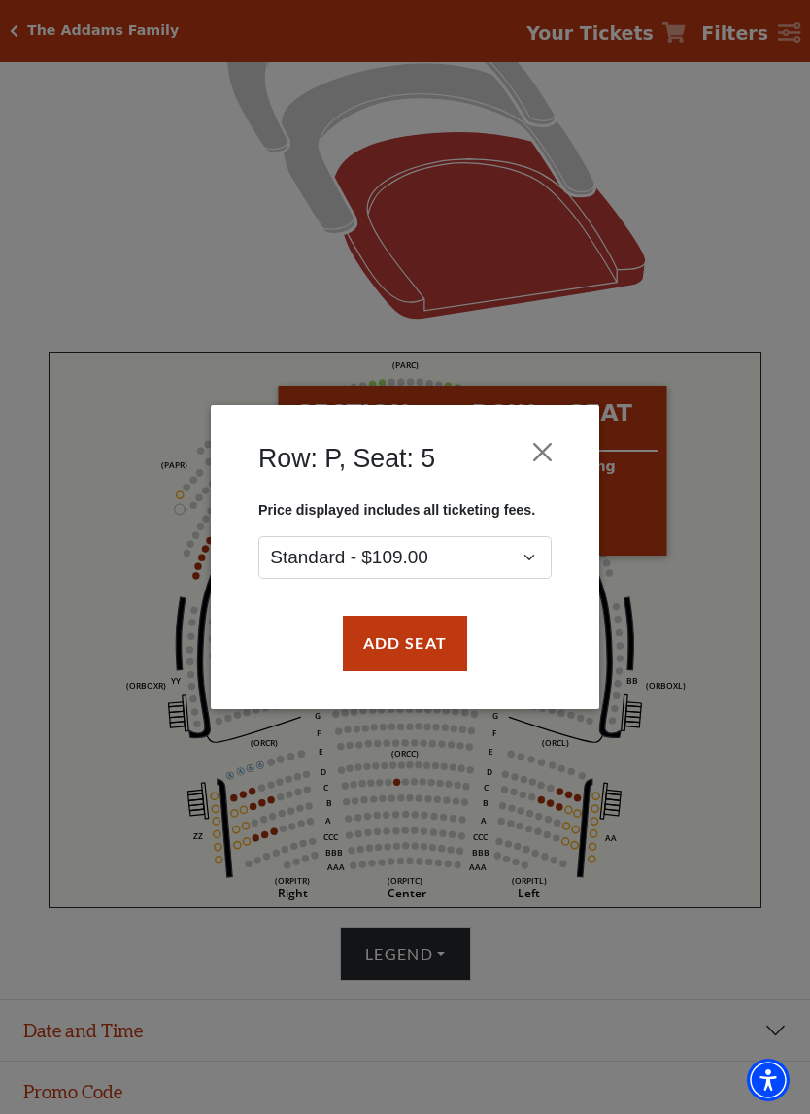
click at [554, 443] on button "Close" at bounding box center [543, 452] width 37 height 37
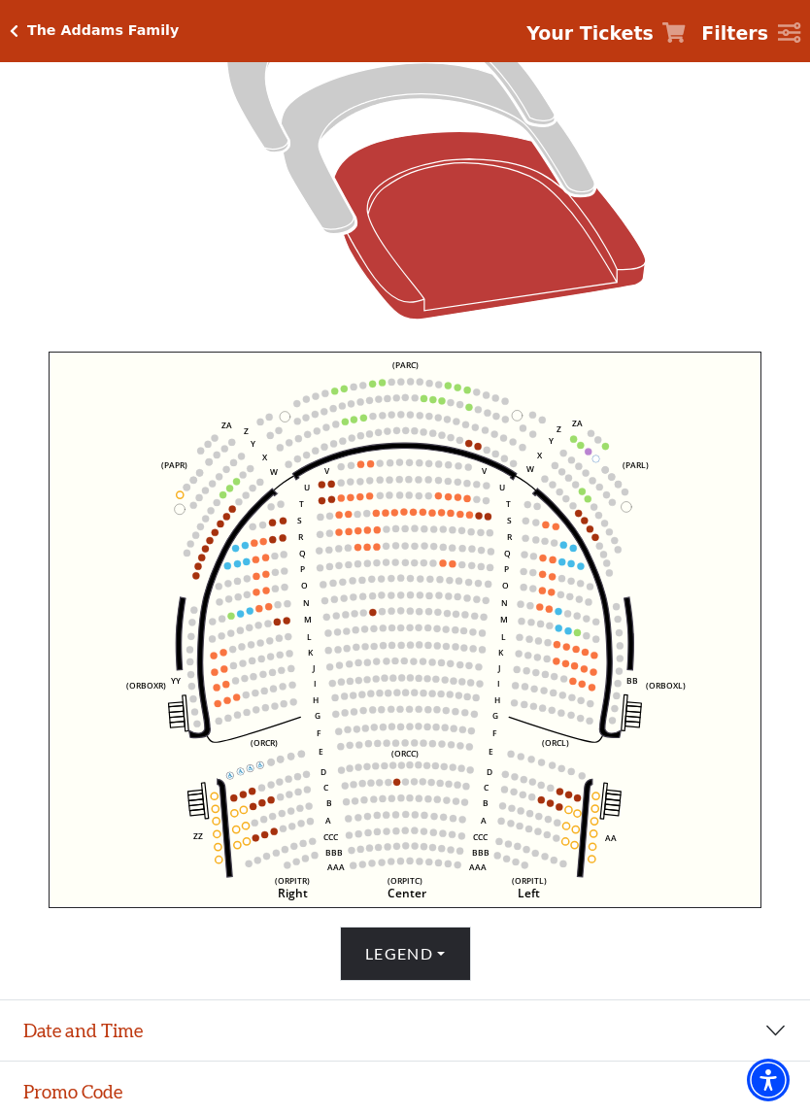
click at [774, 934] on button "Date and Time" at bounding box center [405, 1031] width 810 height 60
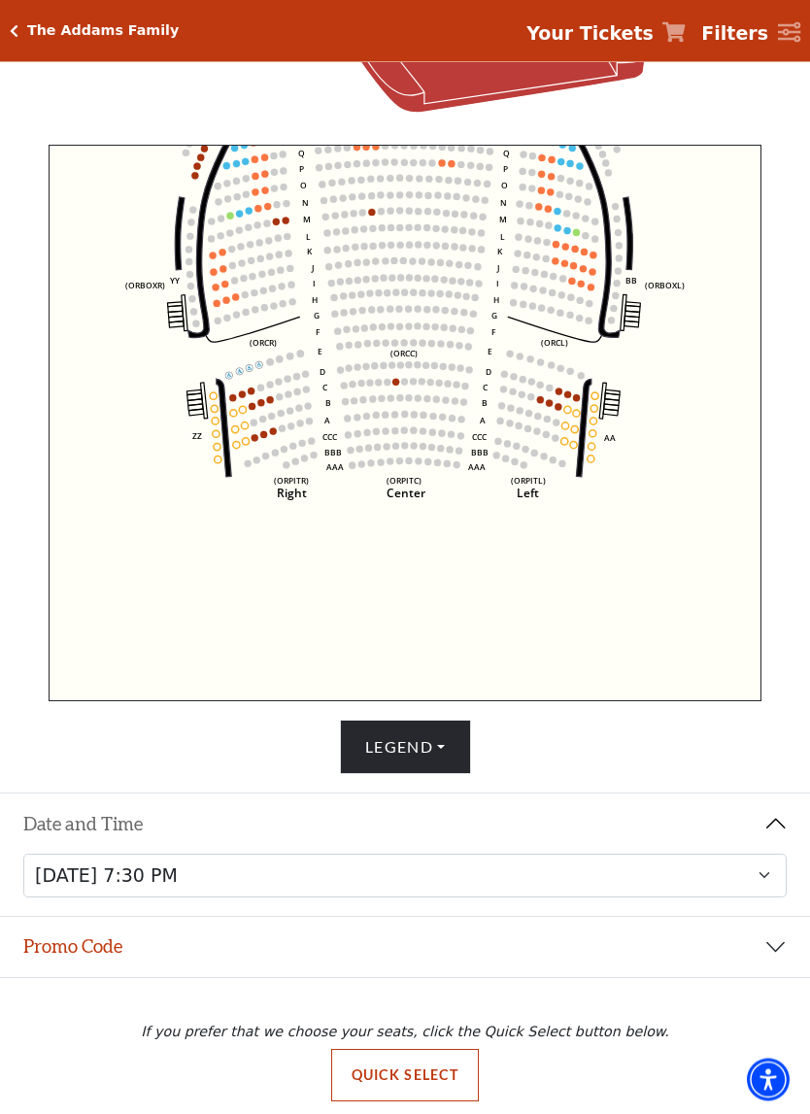
scroll to position [609, 0]
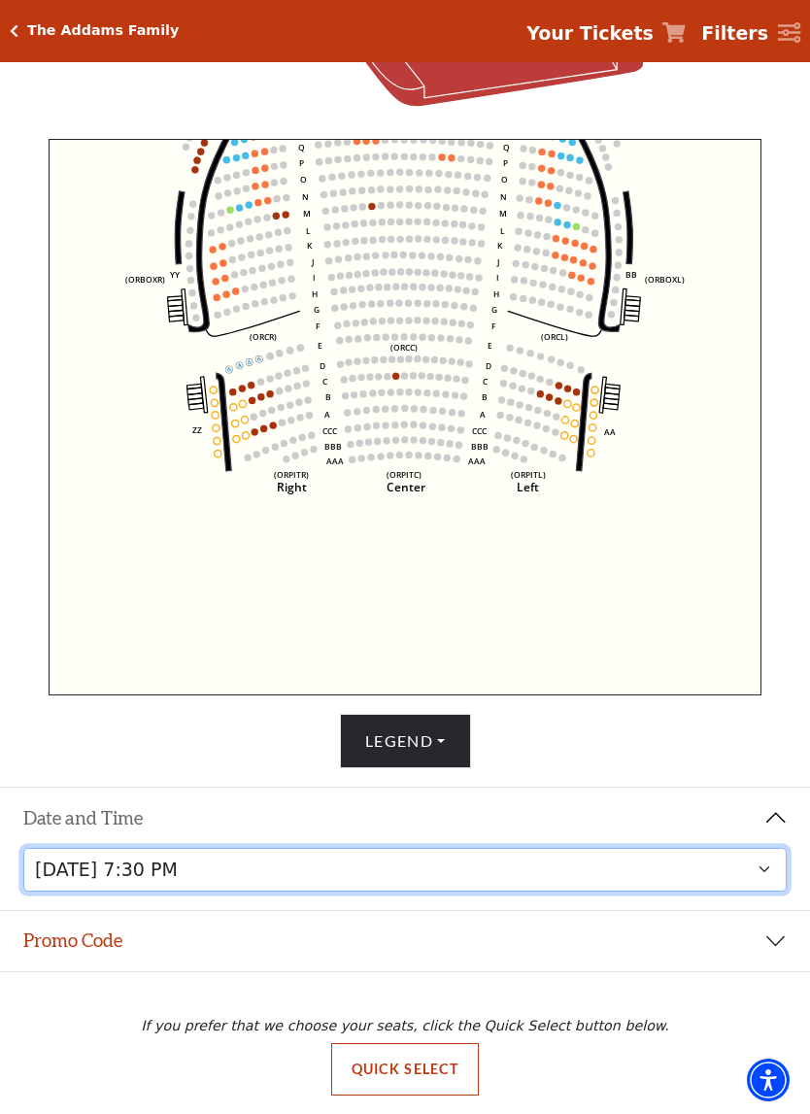
click at [771, 871] on select "[DATE] 7:30 PM [DATE] 1:30 PM [DATE] 7:30 PM [DATE] 1:30 PM [DATE] 6:30 PM" at bounding box center [405, 870] width 765 height 44
